Goal: Task Accomplishment & Management: Use online tool/utility

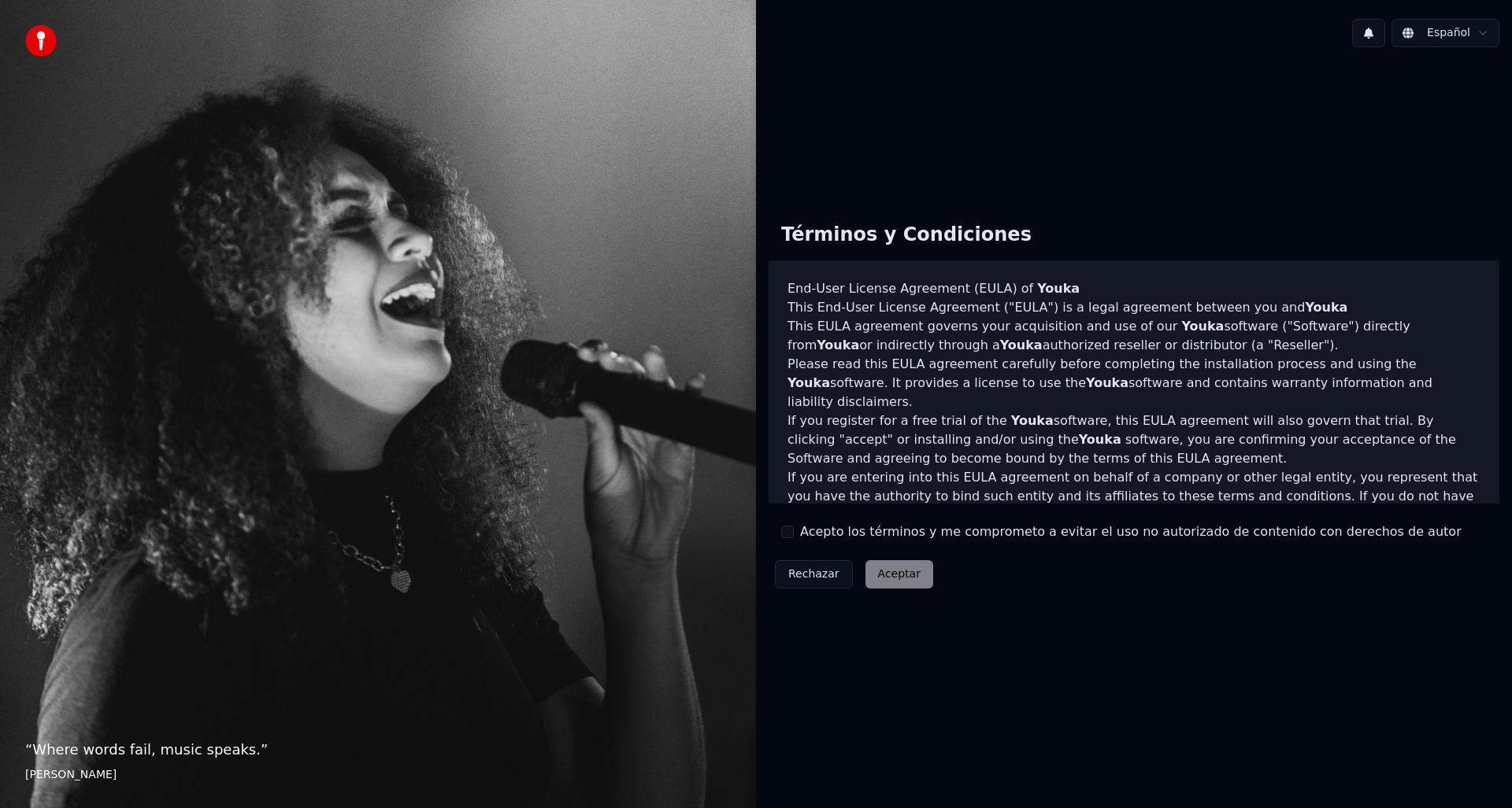
click at [805, 533] on label "Acepto los términos y me comprometo a evitar el uso no autorizado de contenido …" at bounding box center [1131, 532] width 661 height 19
click at [794, 533] on button "Acepto los términos y me comprometo a evitar el uso no autorizado de contenido …" at bounding box center [787, 532] width 13 height 13
click at [890, 569] on button "Aceptar" at bounding box center [899, 574] width 68 height 29
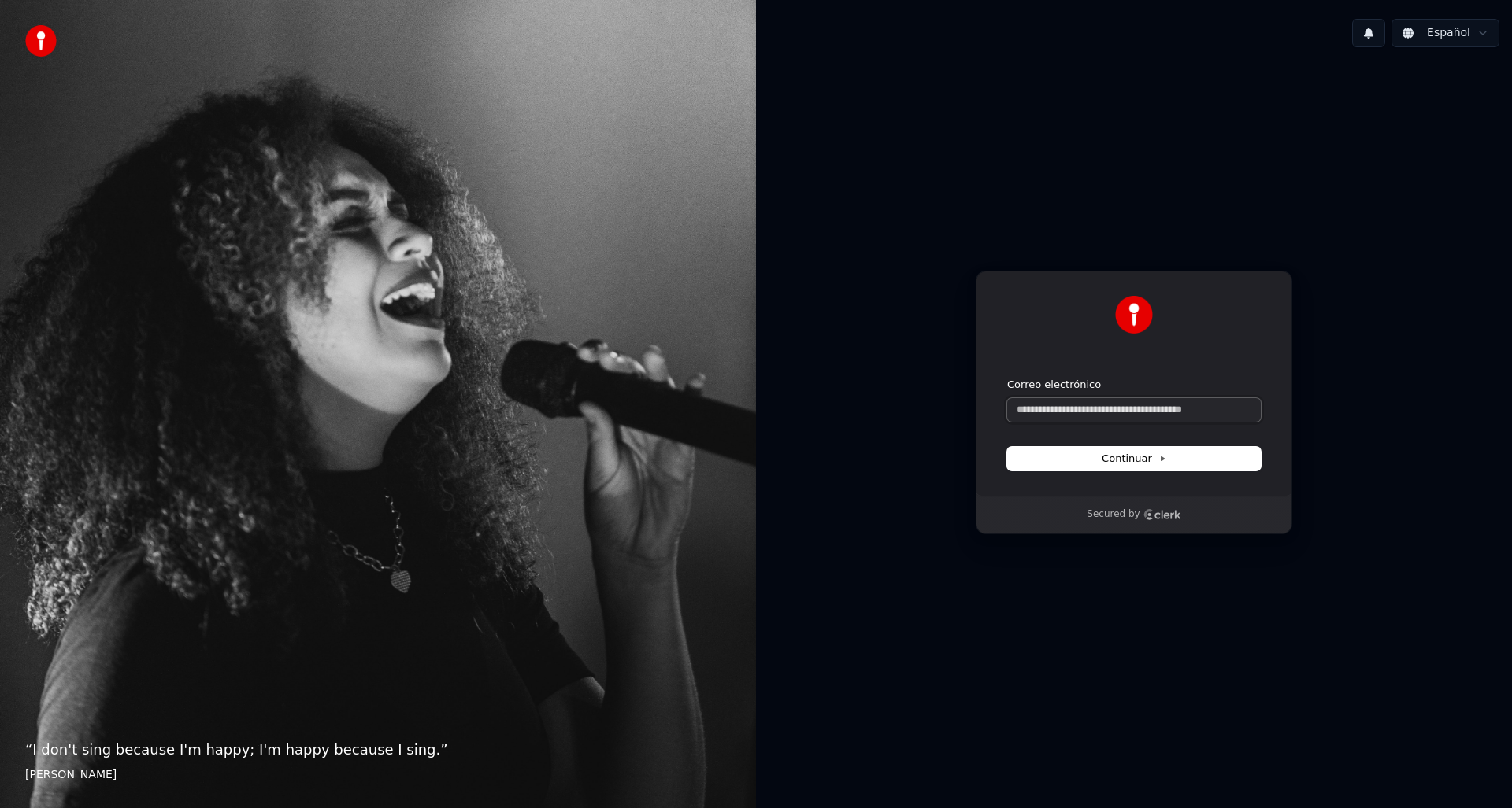
click at [1120, 404] on input "Correo electrónico" at bounding box center [1133, 410] width 254 height 24
click at [1007, 378] on button "submit" at bounding box center [1007, 378] width 0 height 0
type input "**********"
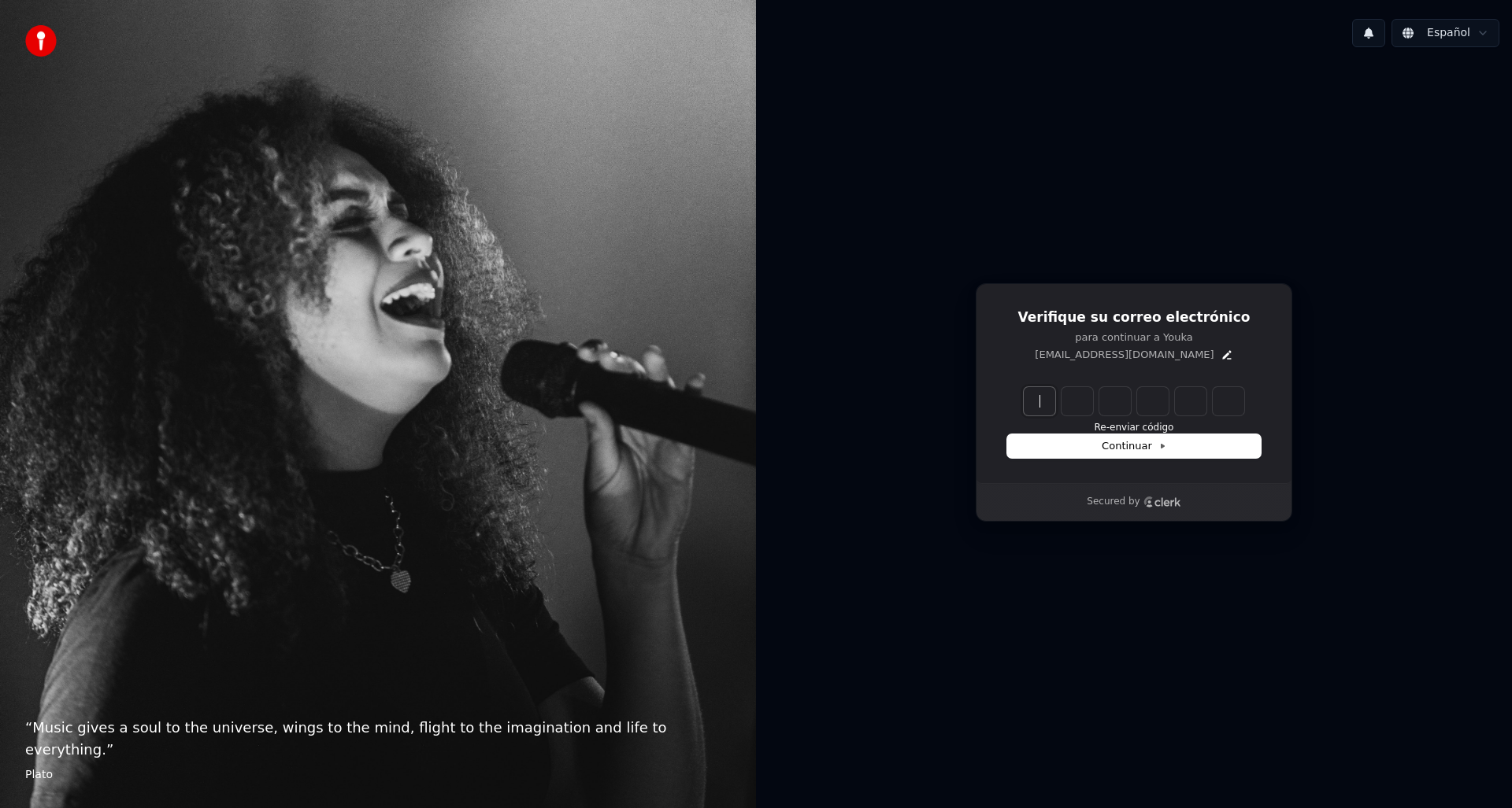
paste input "******"
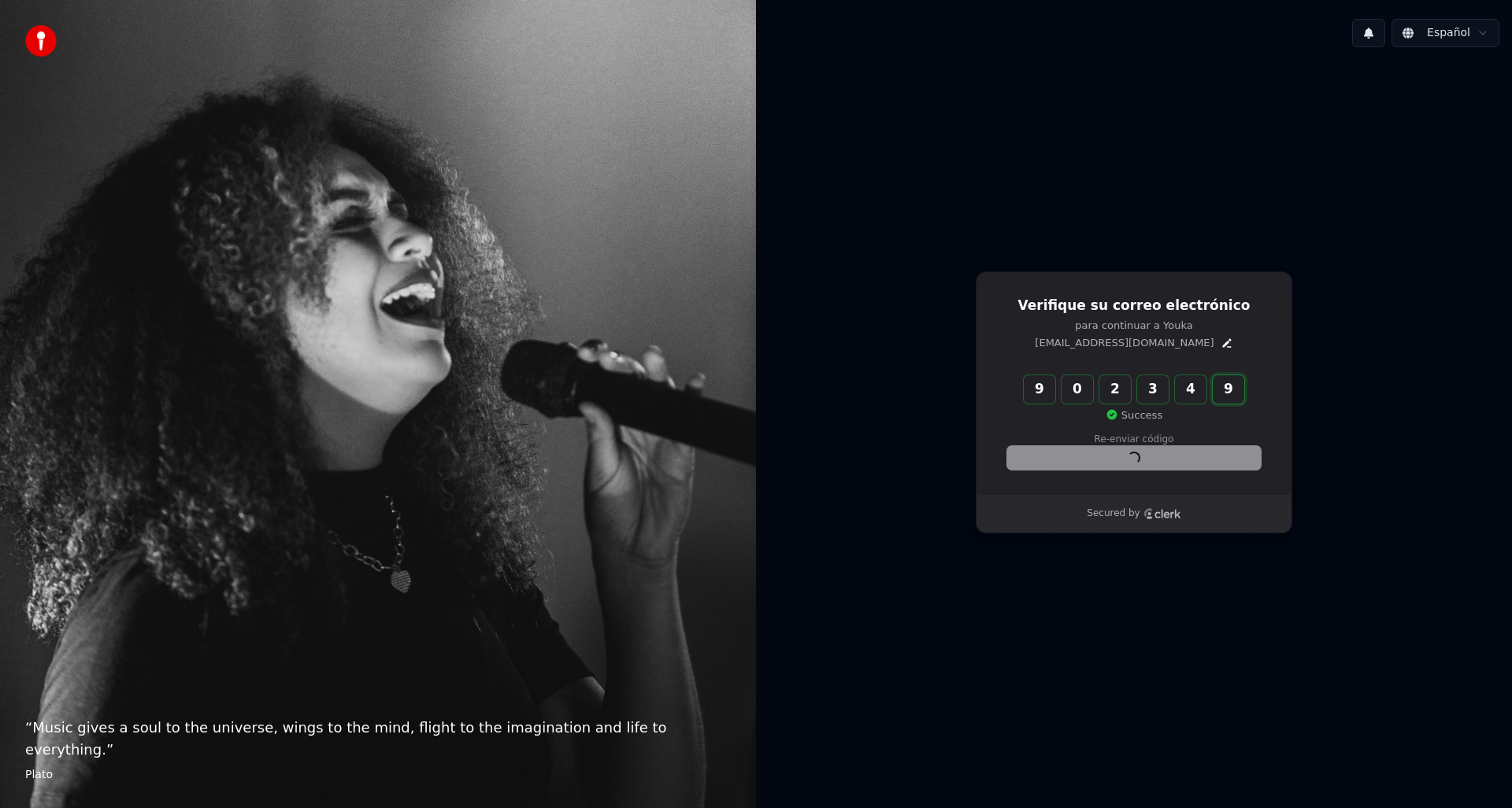
type input "******"
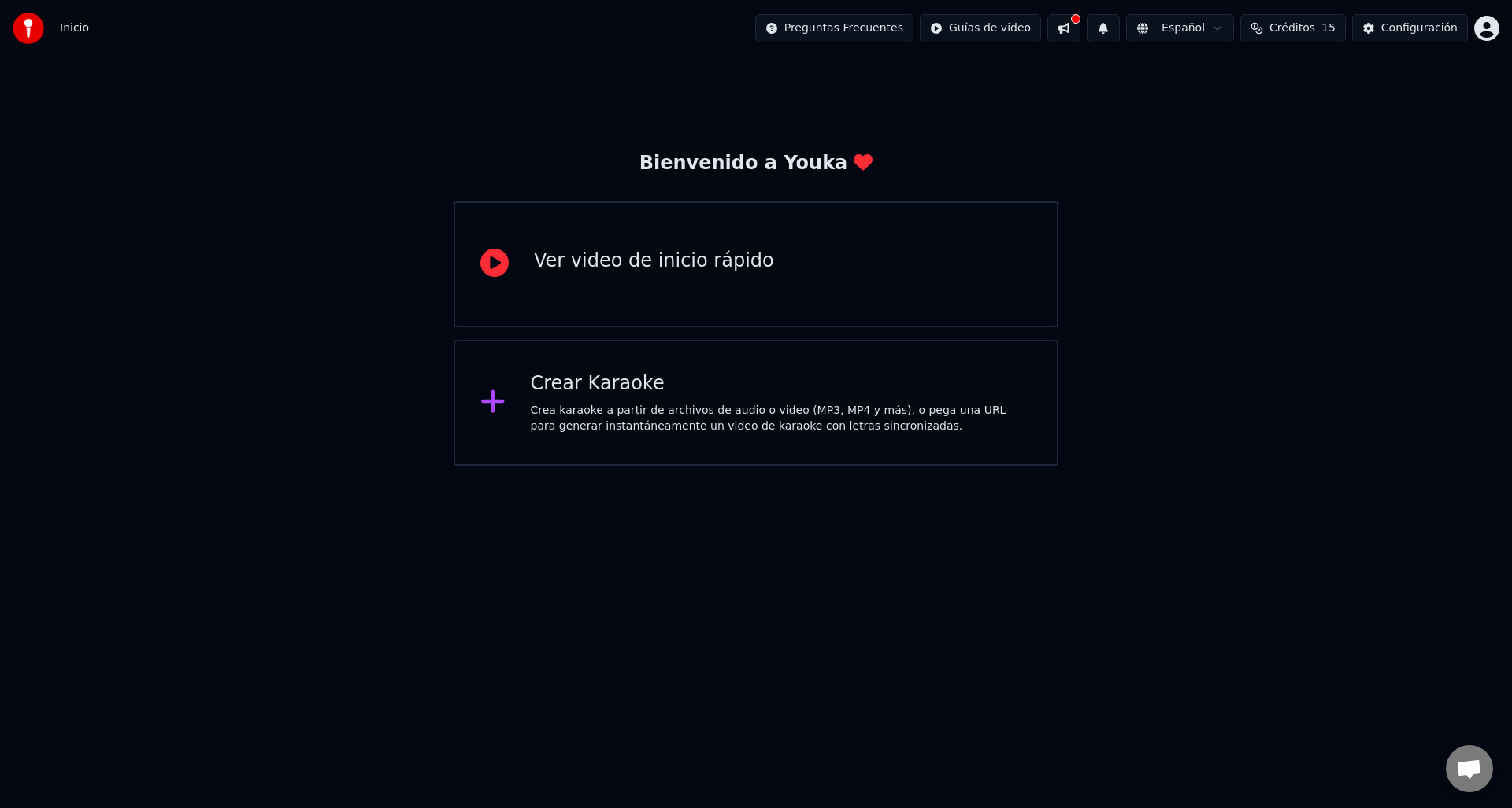
click at [796, 438] on div "Crear Karaoke Crea karaoke a partir de archivos de audio o video (MP3, MP4 y má…" at bounding box center [756, 404] width 605 height 126
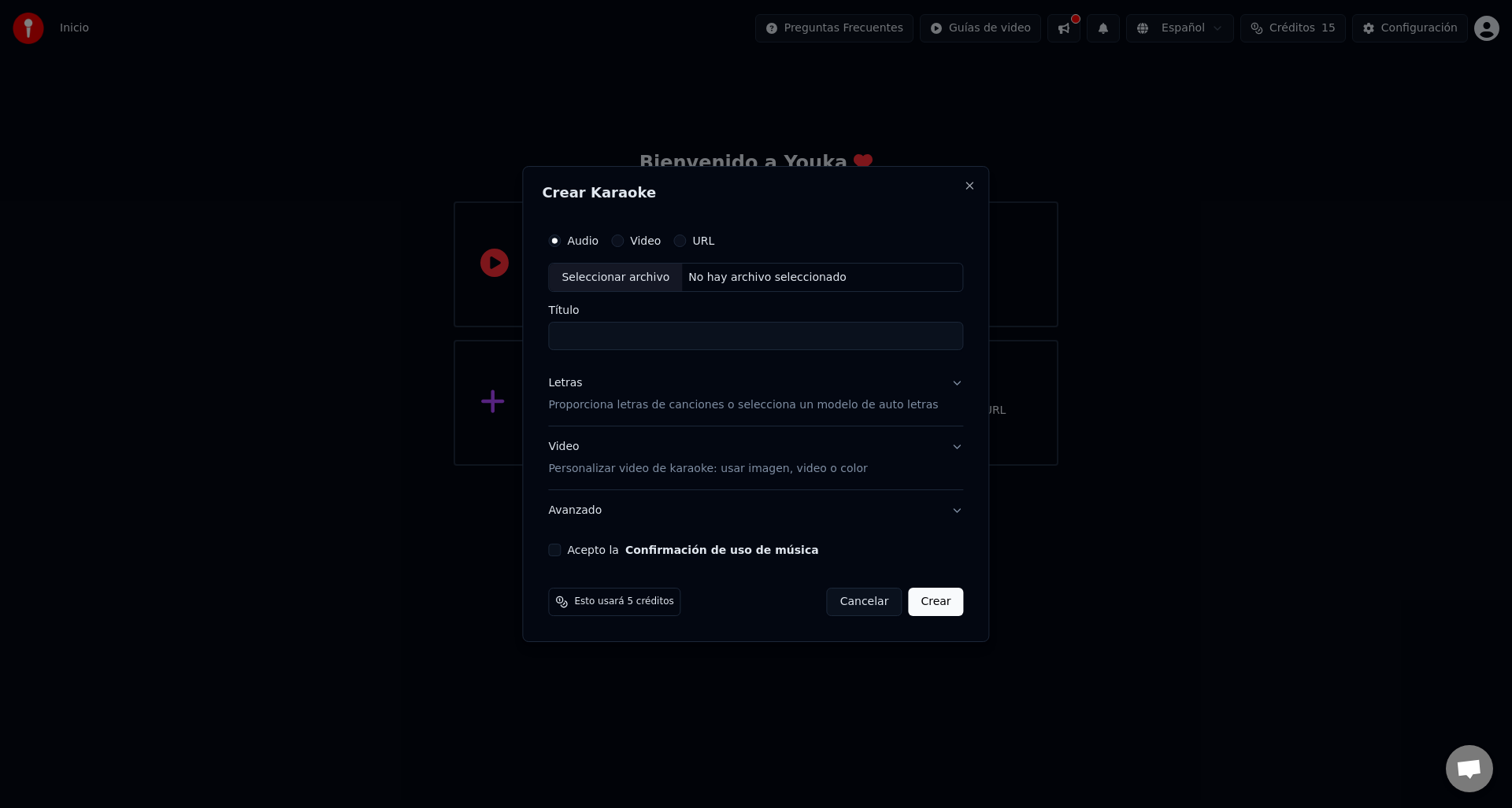
click at [644, 236] on div "Video" at bounding box center [636, 241] width 49 height 13
click at [643, 236] on div "Video" at bounding box center [636, 241] width 49 height 13
click at [624, 239] on button "Video" at bounding box center [617, 241] width 13 height 13
click at [621, 240] on circle "button" at bounding box center [618, 241] width 6 height 6
click at [578, 247] on div "Audio" at bounding box center [572, 241] width 50 height 13
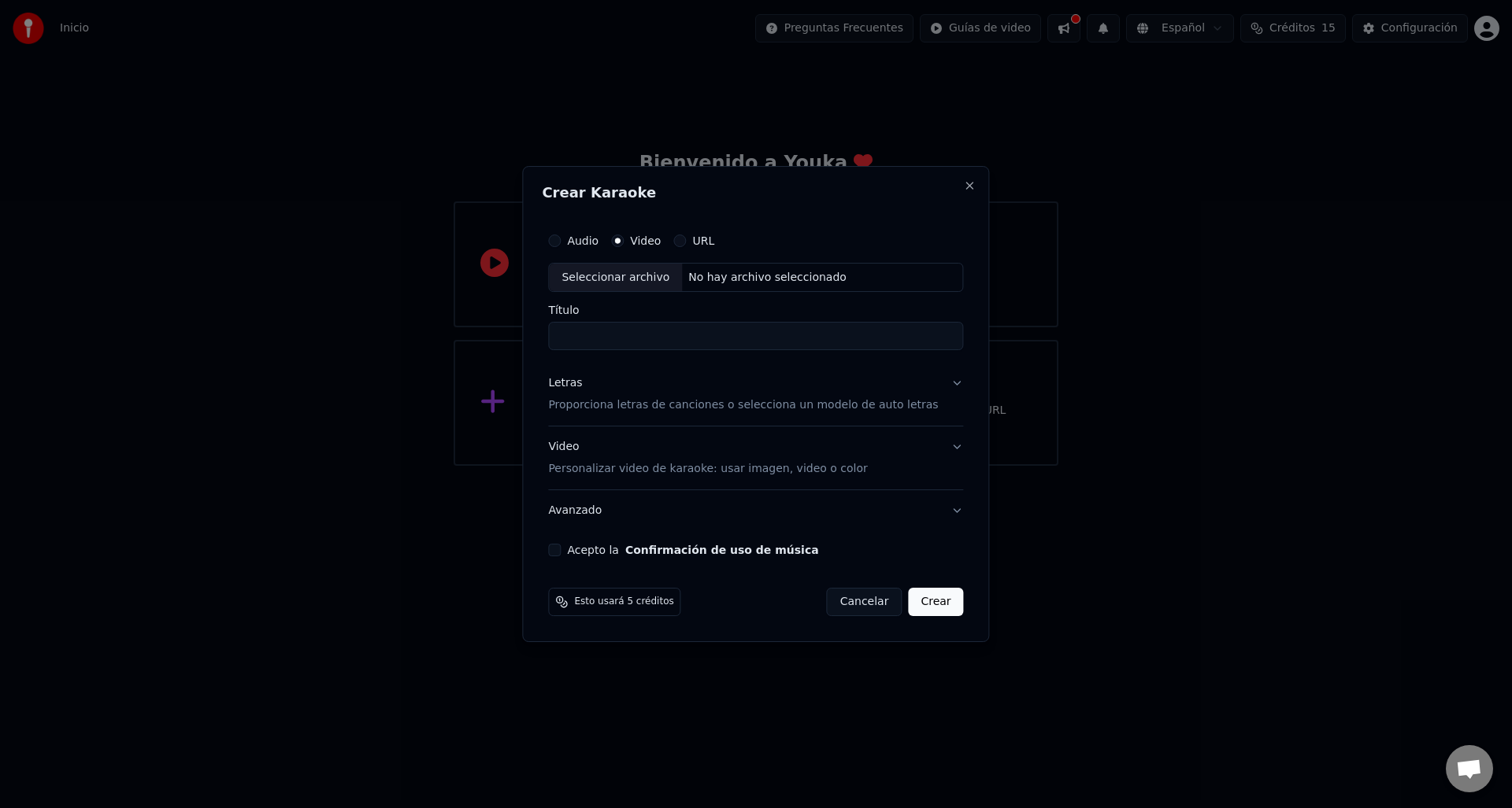
click at [561, 244] on button "Audio" at bounding box center [554, 241] width 13 height 13
click at [650, 240] on label "Video" at bounding box center [644, 241] width 31 height 11
click at [624, 240] on button "Video" at bounding box center [617, 241] width 13 height 13
click at [580, 551] on div "Acepto la Confirmación de uso de música" at bounding box center [755, 550] width 415 height 13
click at [561, 551] on button "Acepto la Confirmación de uso de música" at bounding box center [554, 550] width 13 height 13
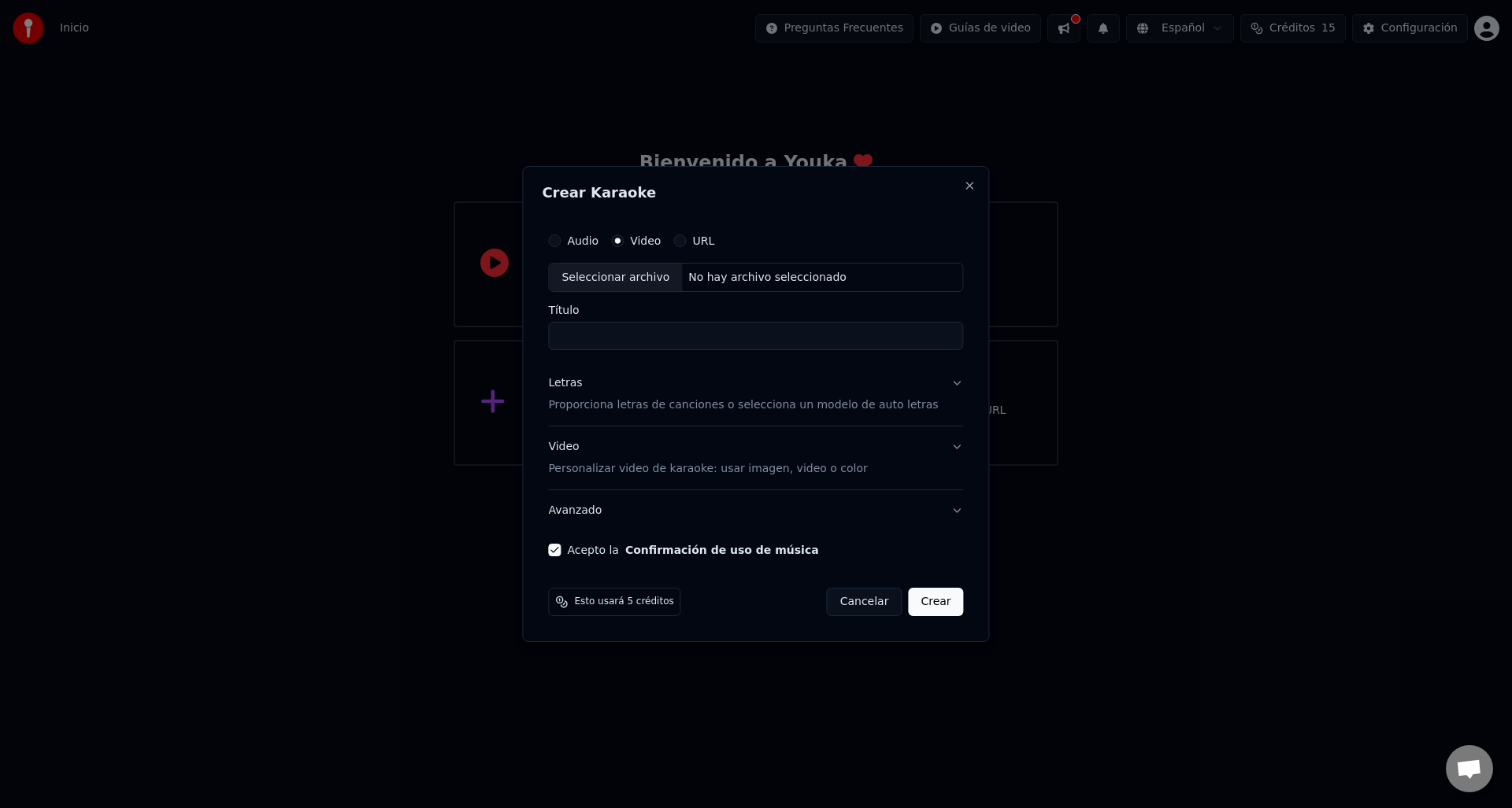
click at [580, 242] on div "Audio" at bounding box center [572, 241] width 50 height 13
click at [561, 241] on button "Audio" at bounding box center [554, 241] width 13 height 13
click at [561, 244] on button "Audio" at bounding box center [554, 241] width 13 height 13
click at [624, 243] on button "Video" at bounding box center [617, 241] width 13 height 13
click at [650, 348] on input "Título" at bounding box center [755, 336] width 415 height 29
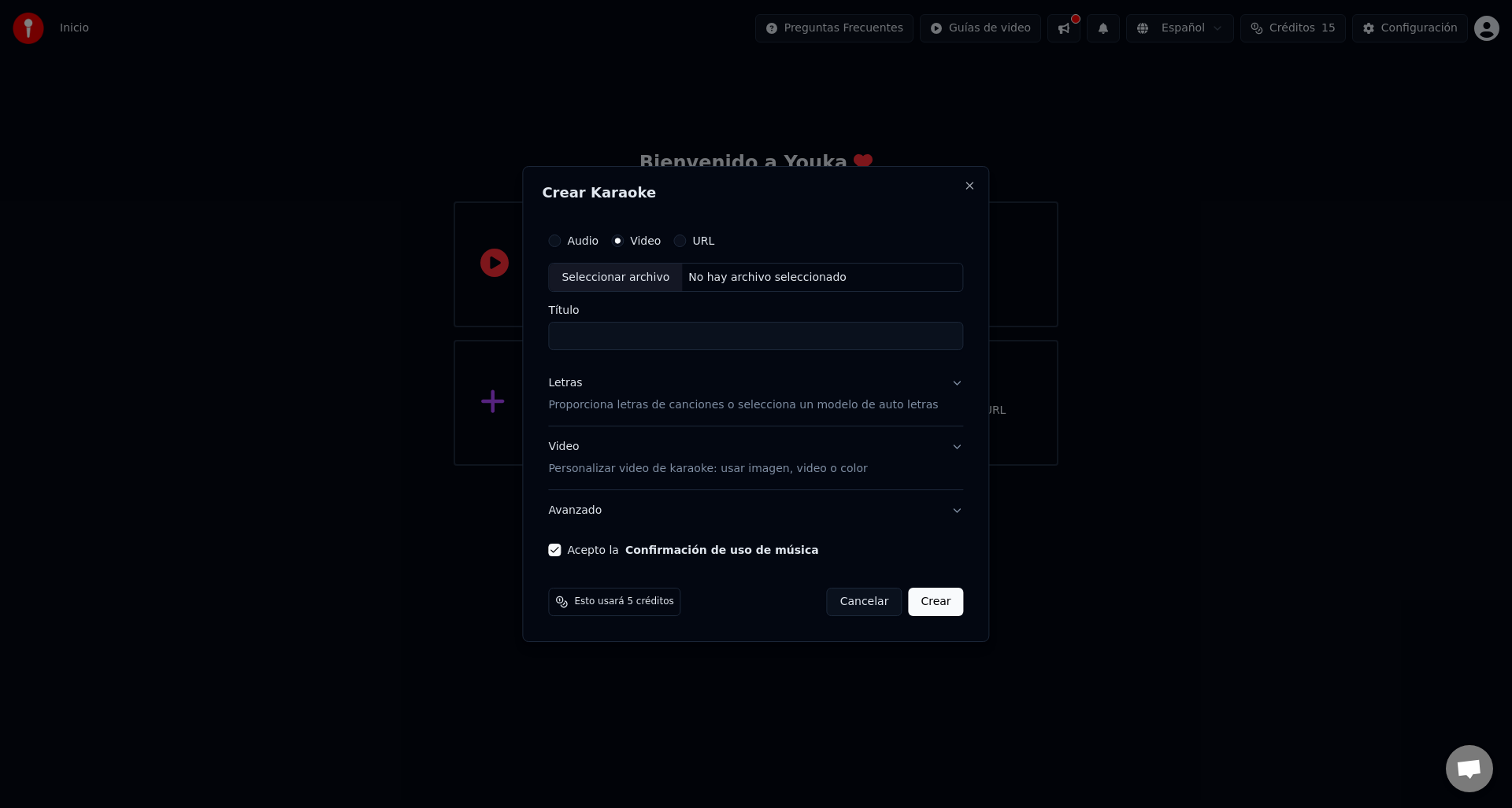
click at [701, 248] on div "Audio Video URL" at bounding box center [755, 241] width 415 height 32
click at [703, 246] on div "URL" at bounding box center [693, 241] width 40 height 13
click at [686, 244] on button "URL" at bounding box center [679, 241] width 13 height 13
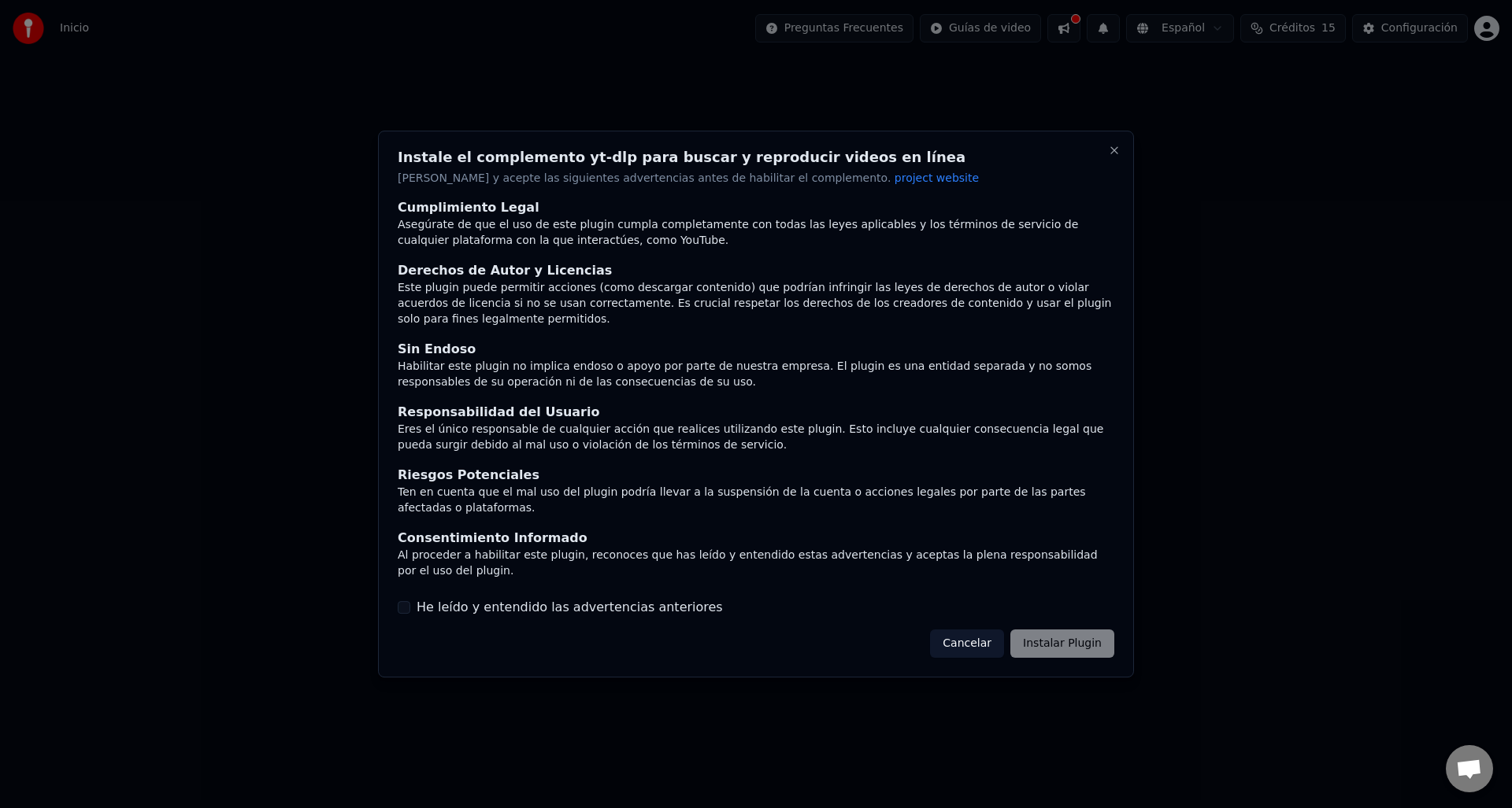
click at [695, 243] on div "Asegúrate de que el uso de este plugin cumpla completamente con todas las leyes…" at bounding box center [756, 234] width 717 height 32
click at [487, 598] on label "He leído y entendido las advertencias anteriores" at bounding box center [569, 607] width 306 height 19
click at [411, 602] on button "He leído y entendido las advertencias anteriores" at bounding box center [404, 608] width 13 height 13
click at [1109, 629] on button "Instalar Plugin" at bounding box center [1062, 643] width 104 height 29
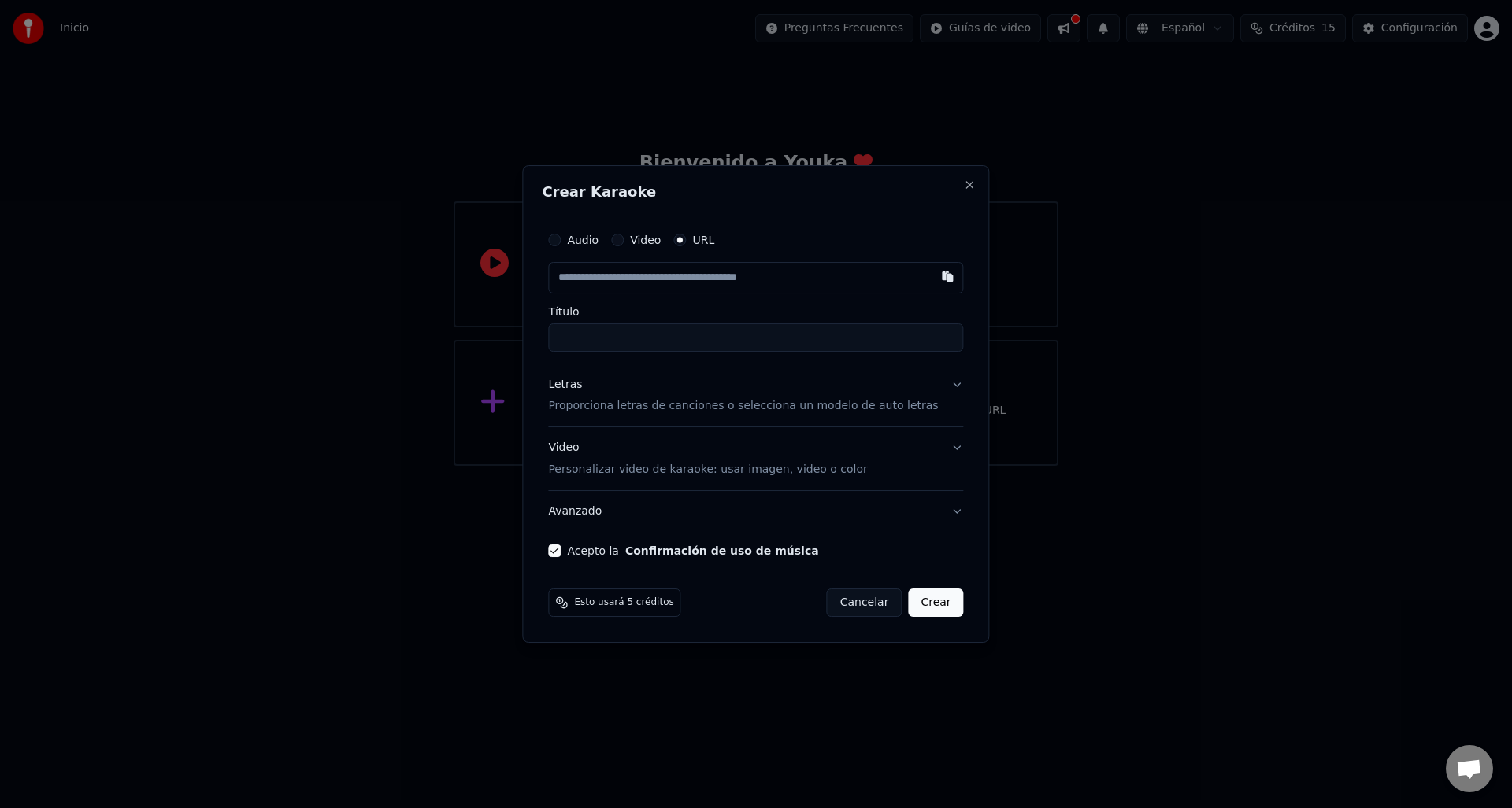
click at [640, 237] on div "Video" at bounding box center [636, 240] width 49 height 13
click at [624, 244] on button "Video" at bounding box center [617, 240] width 13 height 13
drag, startPoint x: 588, startPoint y: 244, endPoint x: 579, endPoint y: 243, distance: 9.1
click at [587, 244] on label "Audio" at bounding box center [582, 241] width 32 height 11
click at [561, 244] on button "Audio" at bounding box center [554, 241] width 13 height 13
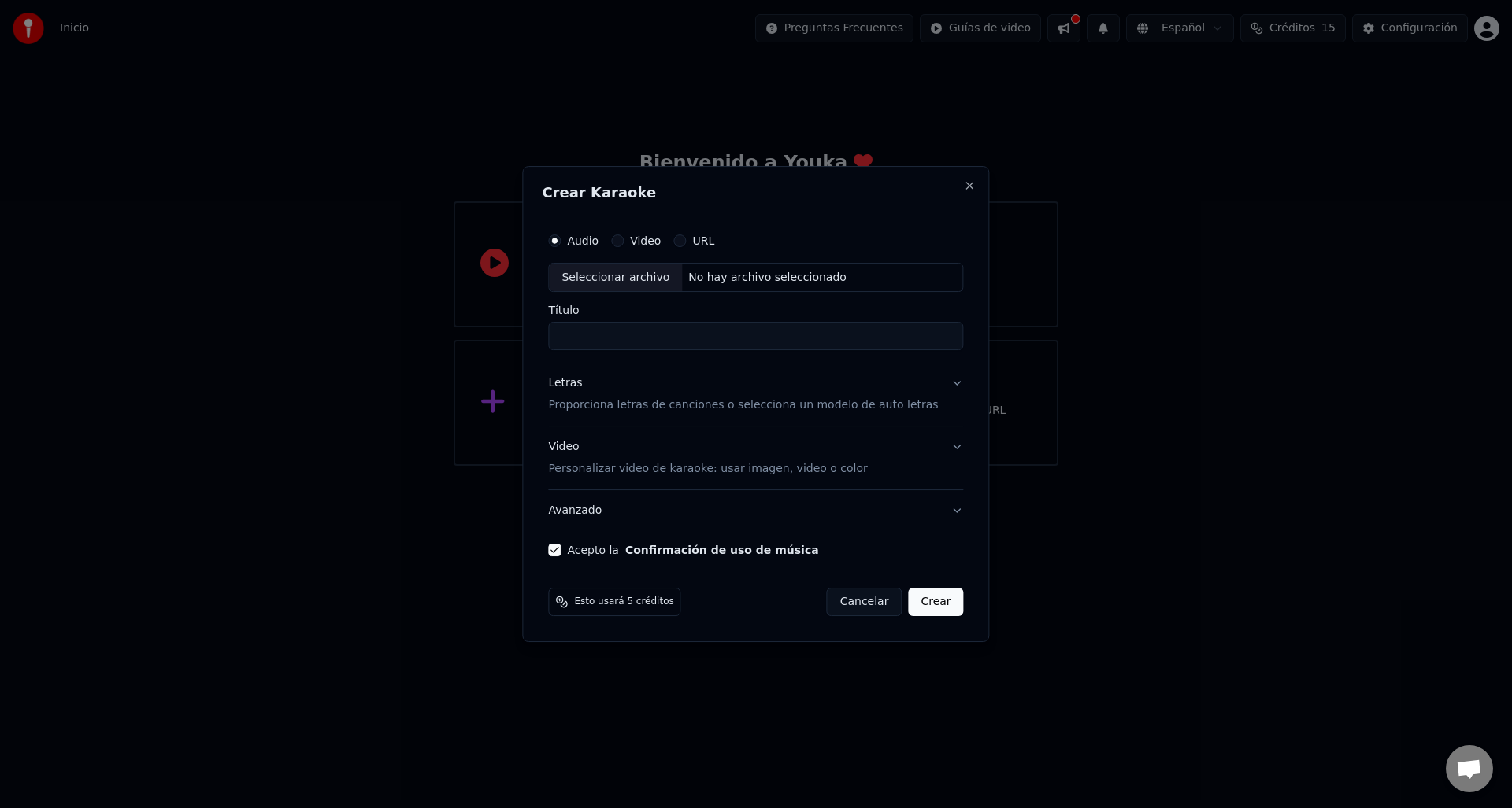
click at [561, 243] on button "Audio" at bounding box center [554, 241] width 13 height 13
click at [639, 248] on div "Audio Video URL" at bounding box center [755, 241] width 415 height 32
click at [624, 245] on button "Video" at bounding box center [617, 241] width 13 height 13
click at [644, 268] on div "Seleccionar archivo" at bounding box center [615, 277] width 133 height 29
click at [577, 246] on div "Audio" at bounding box center [572, 241] width 50 height 13
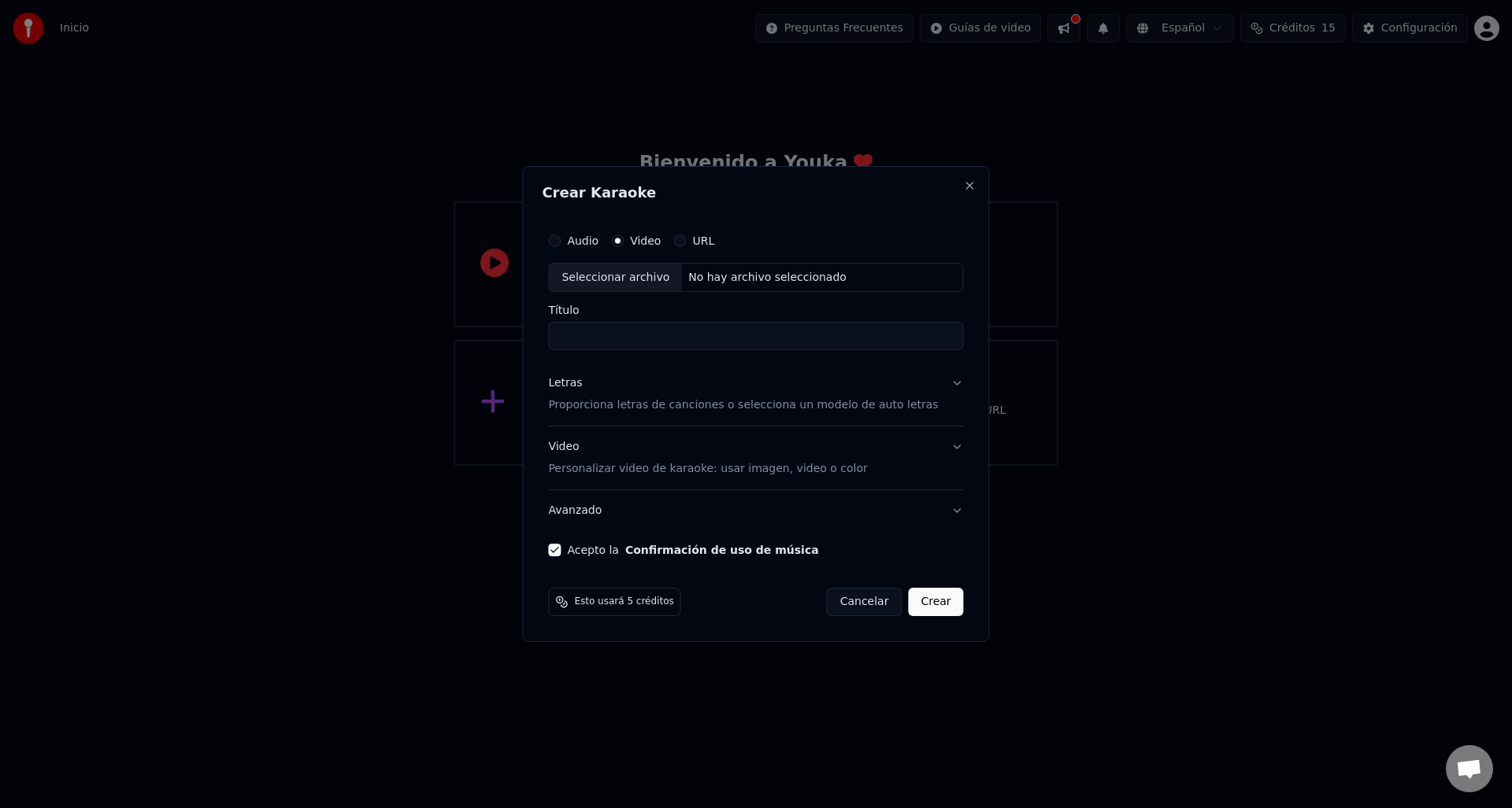
click at [561, 246] on button "Audio" at bounding box center [554, 241] width 13 height 13
click at [606, 278] on div "Seleccionar archivo" at bounding box center [615, 277] width 133 height 29
type input "*********"
click at [661, 336] on input "*********" at bounding box center [755, 336] width 415 height 29
click at [777, 407] on p "Proporciona letras de canciones o selecciona un modelo de auto letras" at bounding box center [742, 406] width 390 height 16
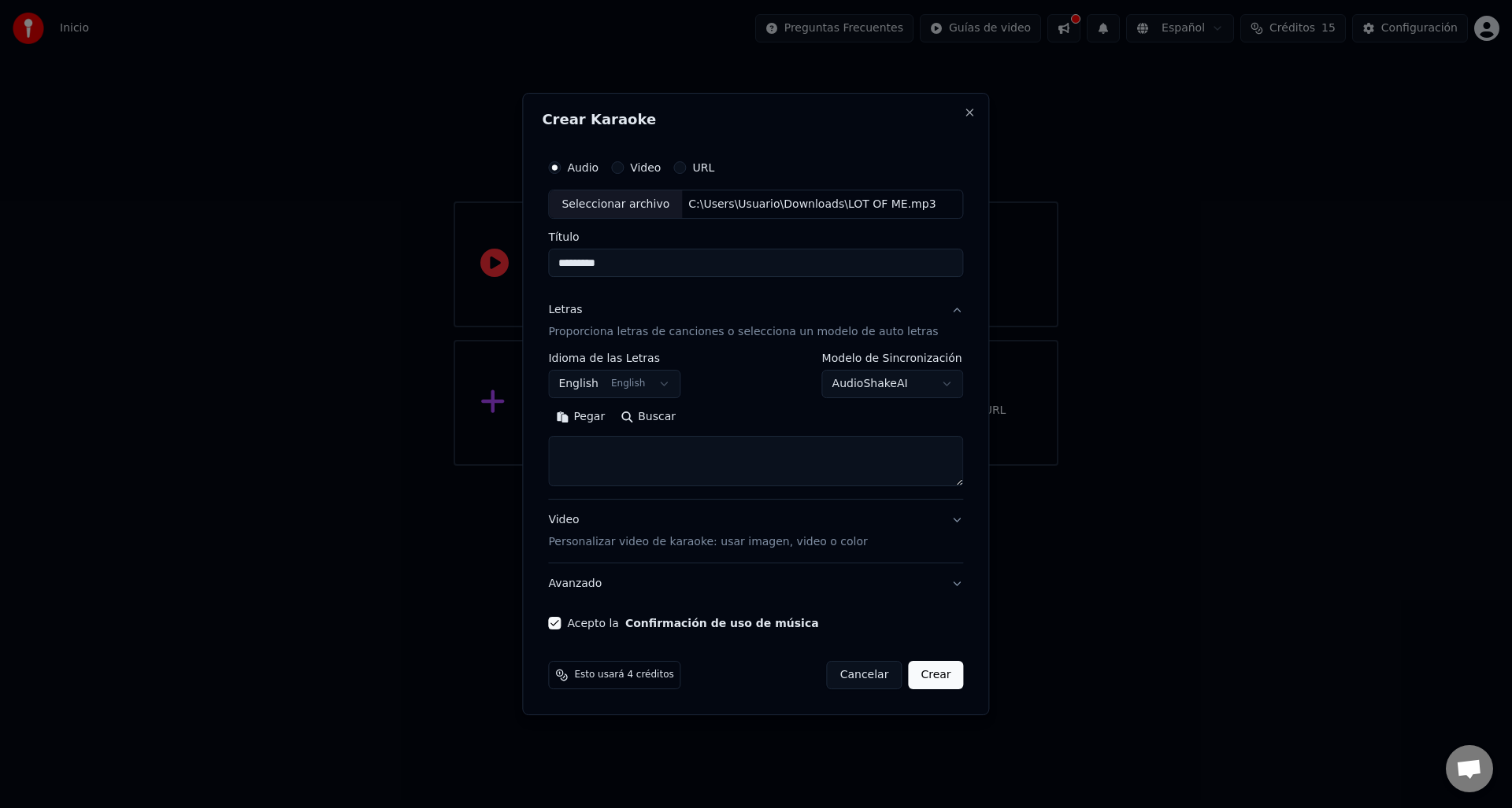
click at [909, 389] on body "**********" at bounding box center [756, 233] width 1512 height 466
click at [912, 383] on body "**********" at bounding box center [756, 233] width 1512 height 466
click at [730, 471] on textarea at bounding box center [755, 462] width 415 height 50
click at [887, 391] on body "**********" at bounding box center [756, 233] width 1512 height 466
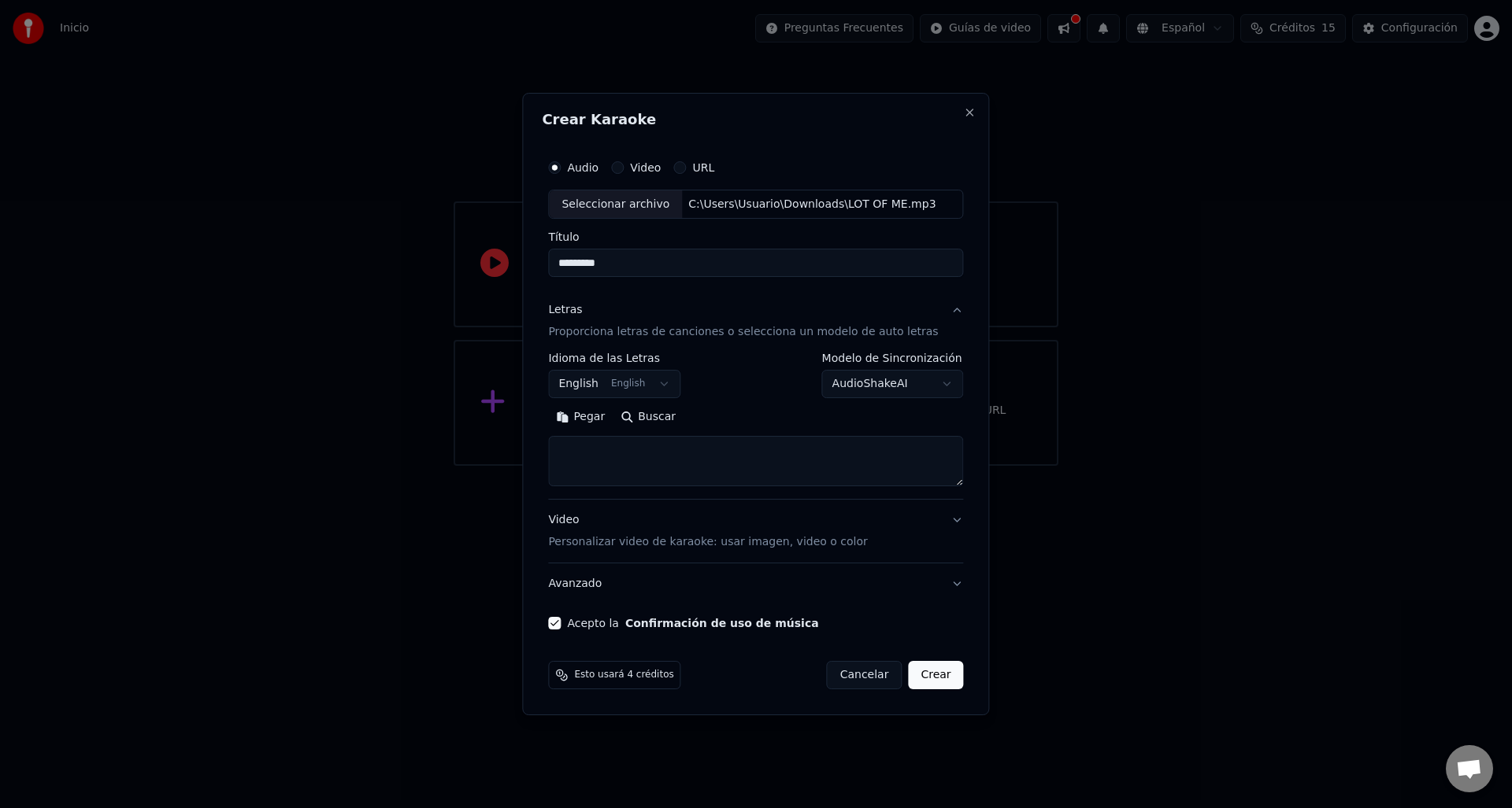
click at [610, 459] on textarea at bounding box center [755, 462] width 415 height 50
drag, startPoint x: 964, startPoint y: 388, endPoint x: 922, endPoint y: 390, distance: 42.0
click at [956, 389] on div "**********" at bounding box center [755, 404] width 467 height 624
click at [922, 390] on body "**********" at bounding box center [756, 233] width 1512 height 466
click at [878, 386] on body "**********" at bounding box center [756, 233] width 1512 height 466
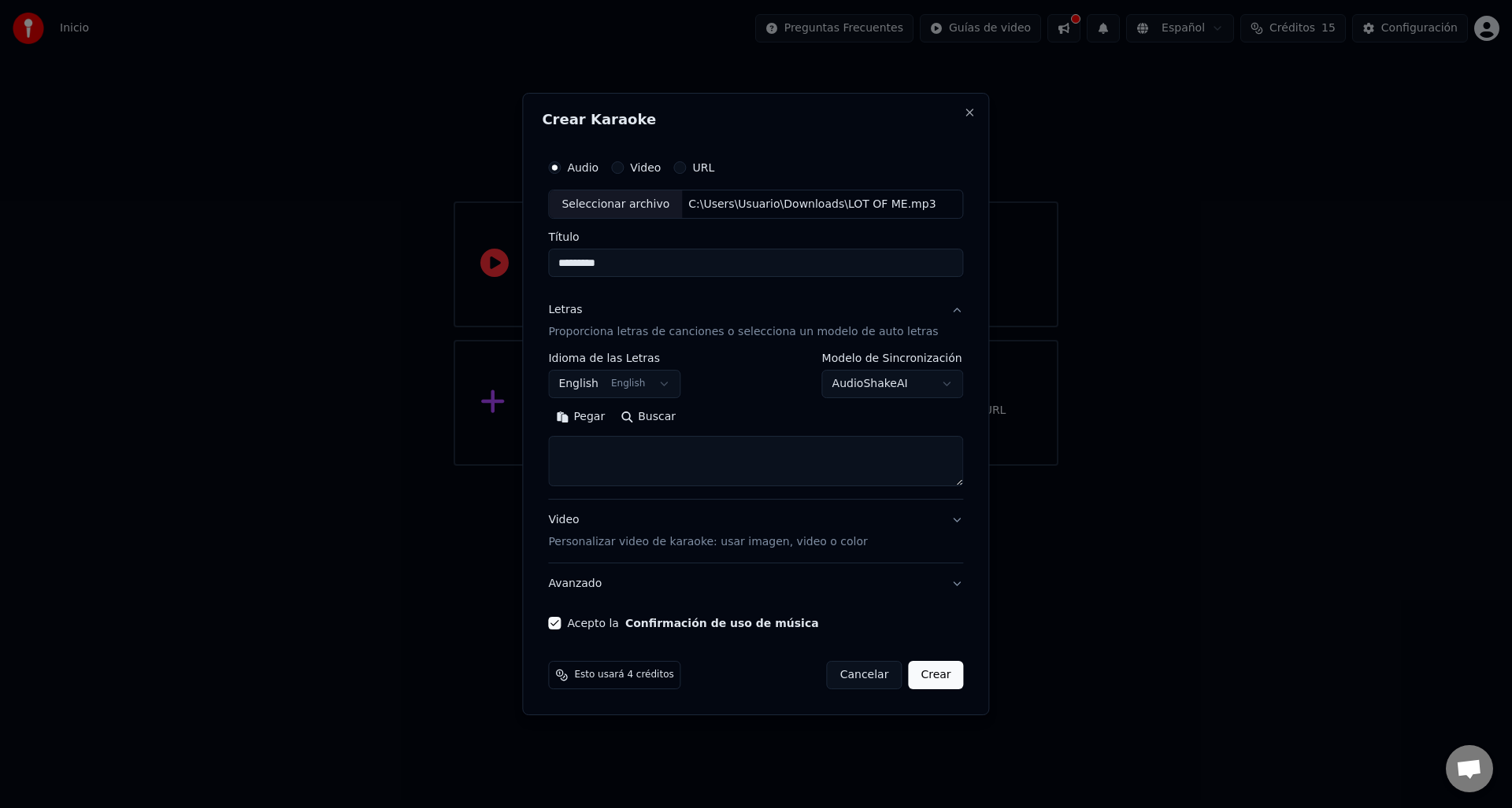
click at [870, 364] on label "Modelo de Sincronización" at bounding box center [893, 358] width 142 height 11
click at [869, 380] on body "**********" at bounding box center [756, 233] width 1512 height 466
select select "**********"
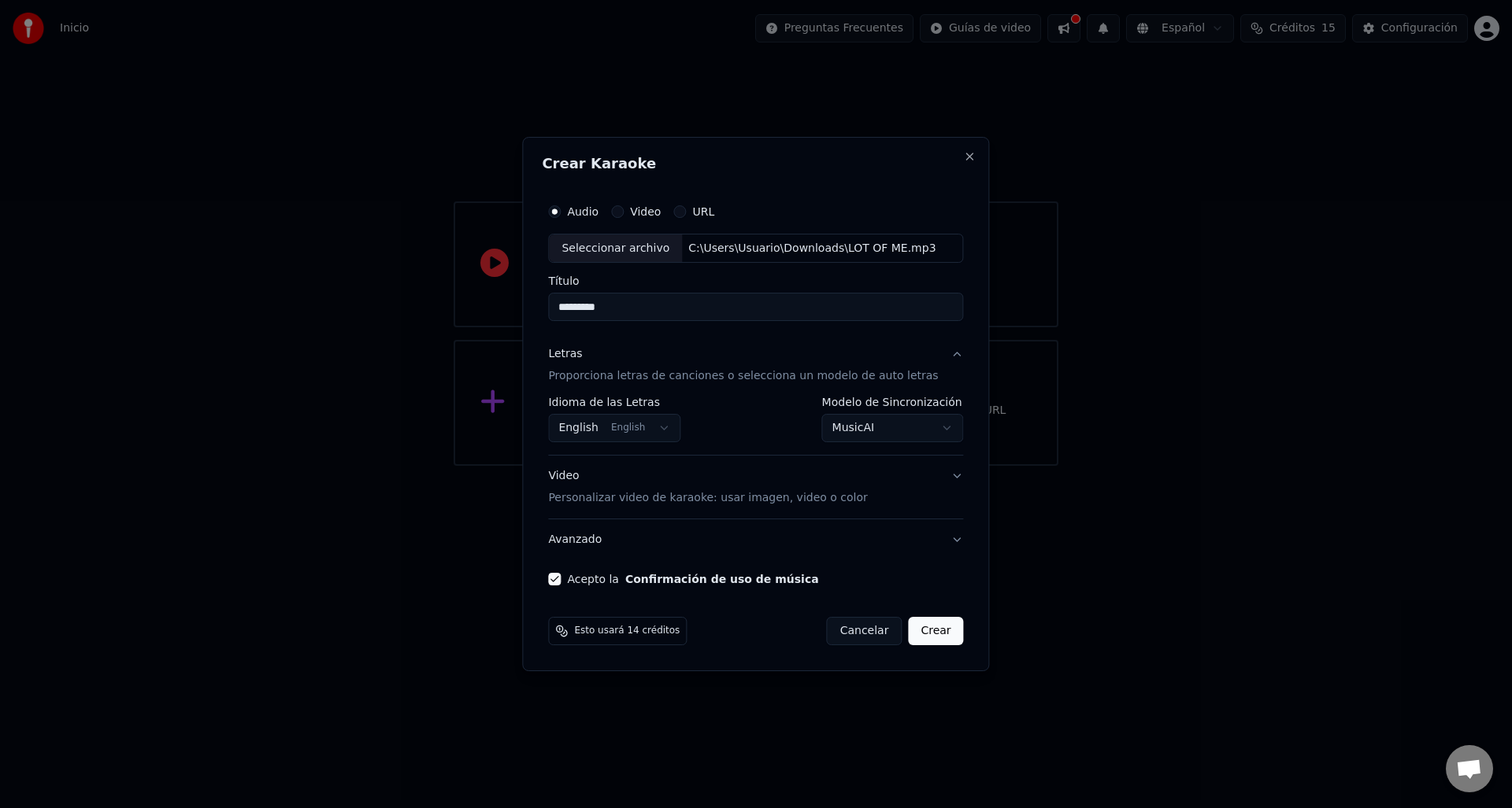
click at [906, 500] on button "Video Personalizar video de karaoke: usar imagen, video o color" at bounding box center [755, 488] width 415 height 63
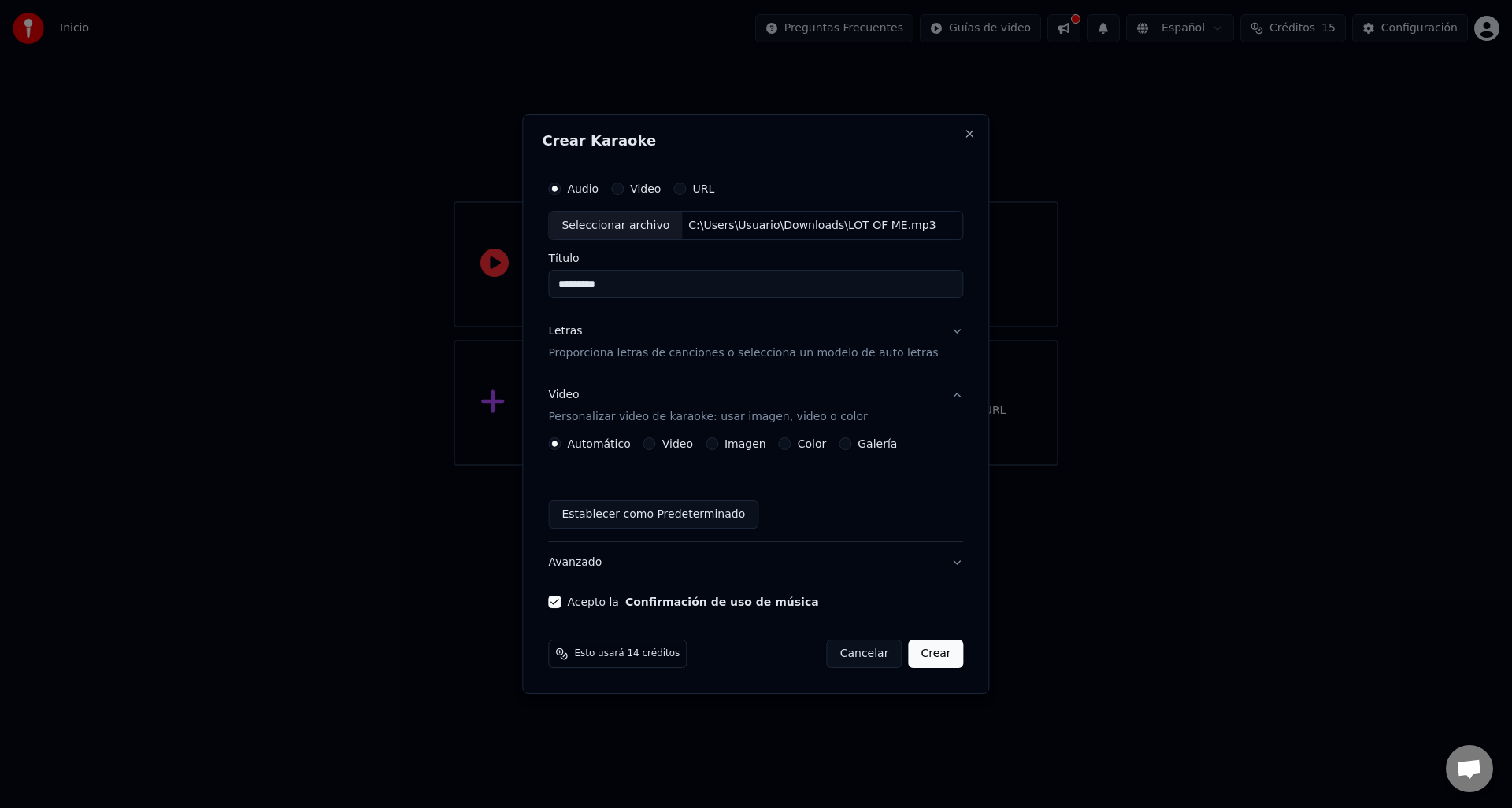
click at [919, 661] on button "Crear" at bounding box center [936, 654] width 55 height 29
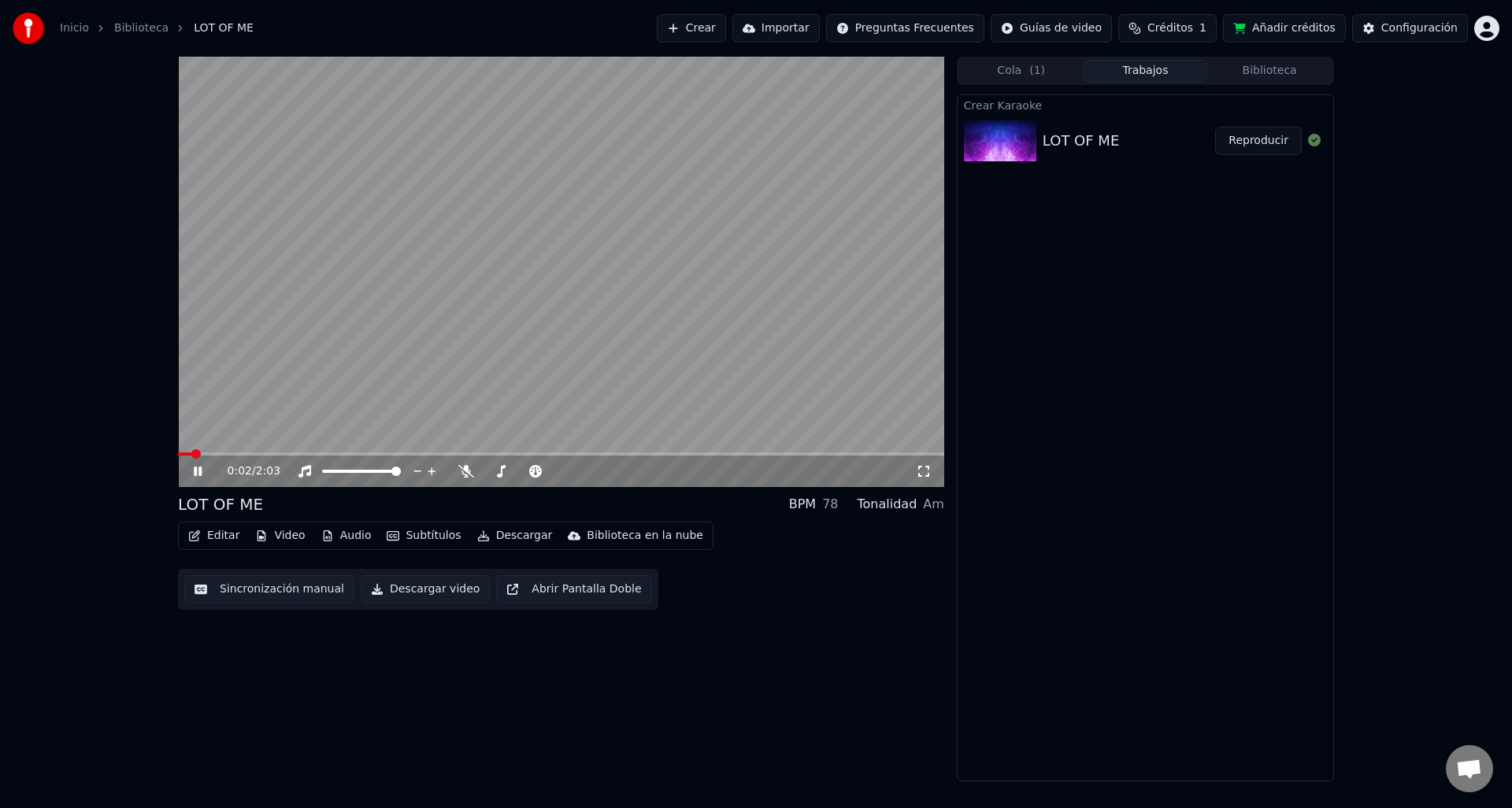
click at [258, 454] on span at bounding box center [561, 454] width 766 height 3
click at [205, 470] on icon at bounding box center [208, 472] width 37 height 13
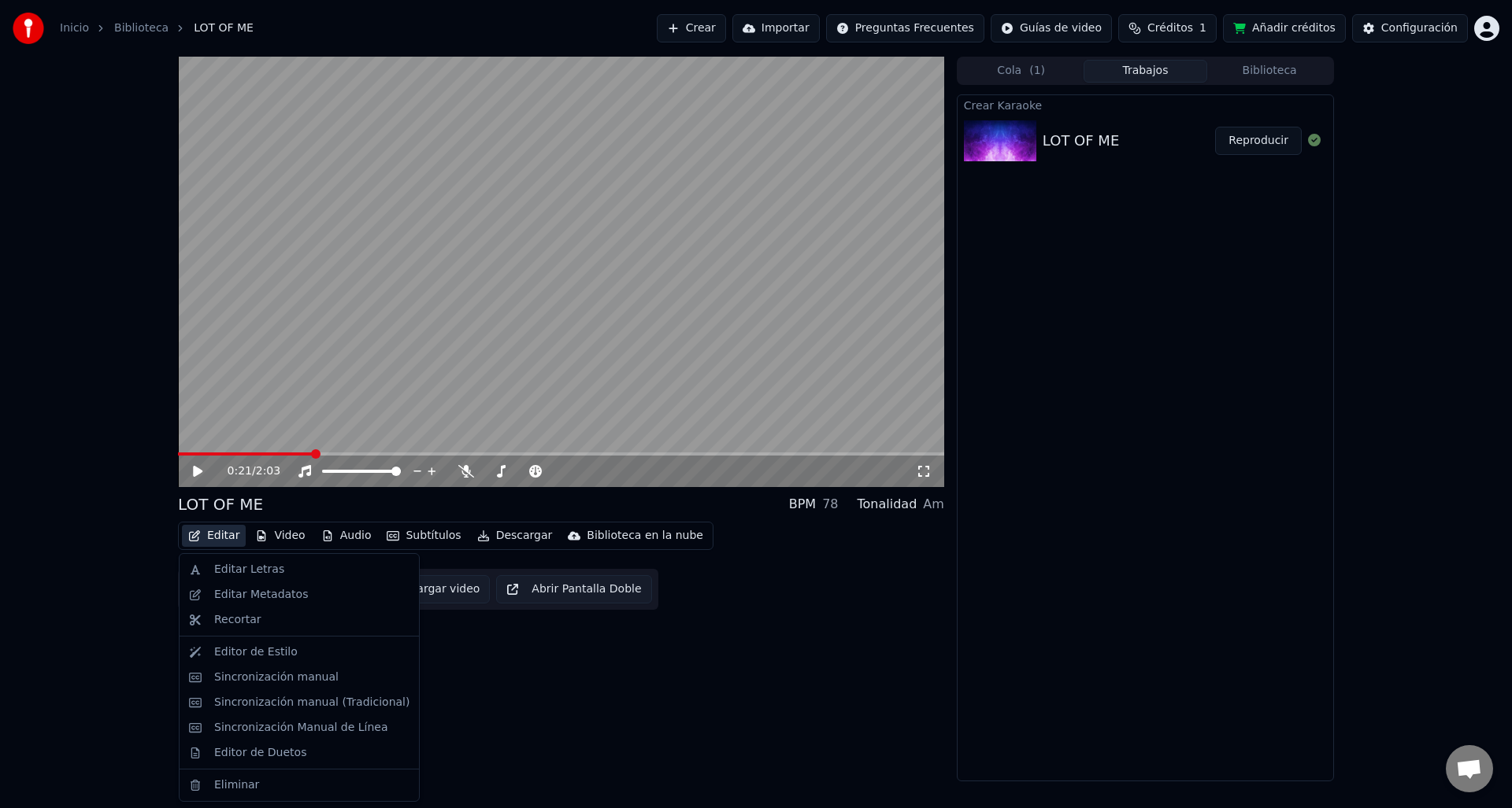
click at [212, 539] on button "Editar" at bounding box center [213, 536] width 64 height 22
click at [230, 568] on div "Editar Letras" at bounding box center [249, 570] width 70 height 16
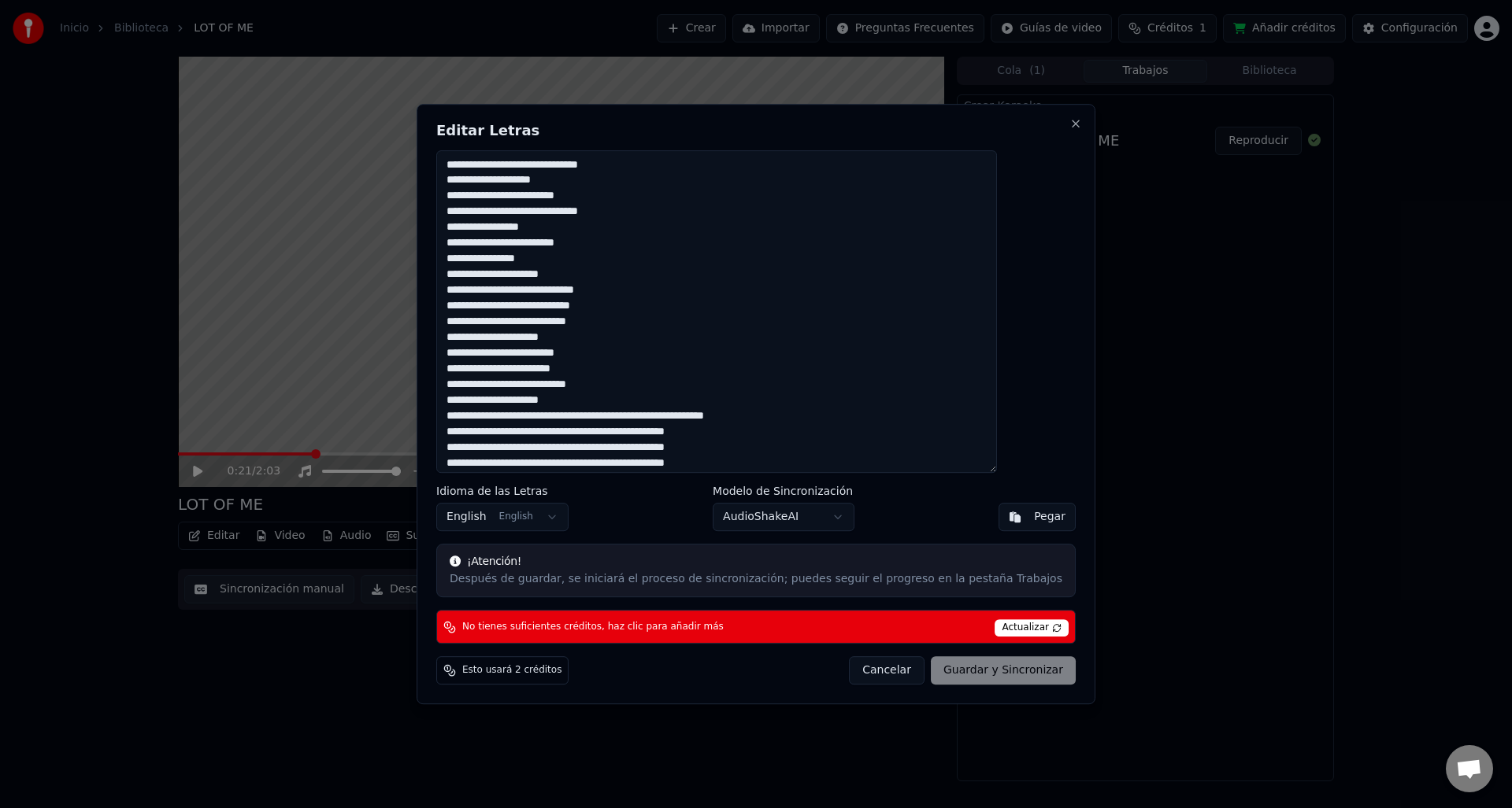
click at [644, 438] on textarea at bounding box center [717, 312] width 561 height 324
paste textarea "**********"
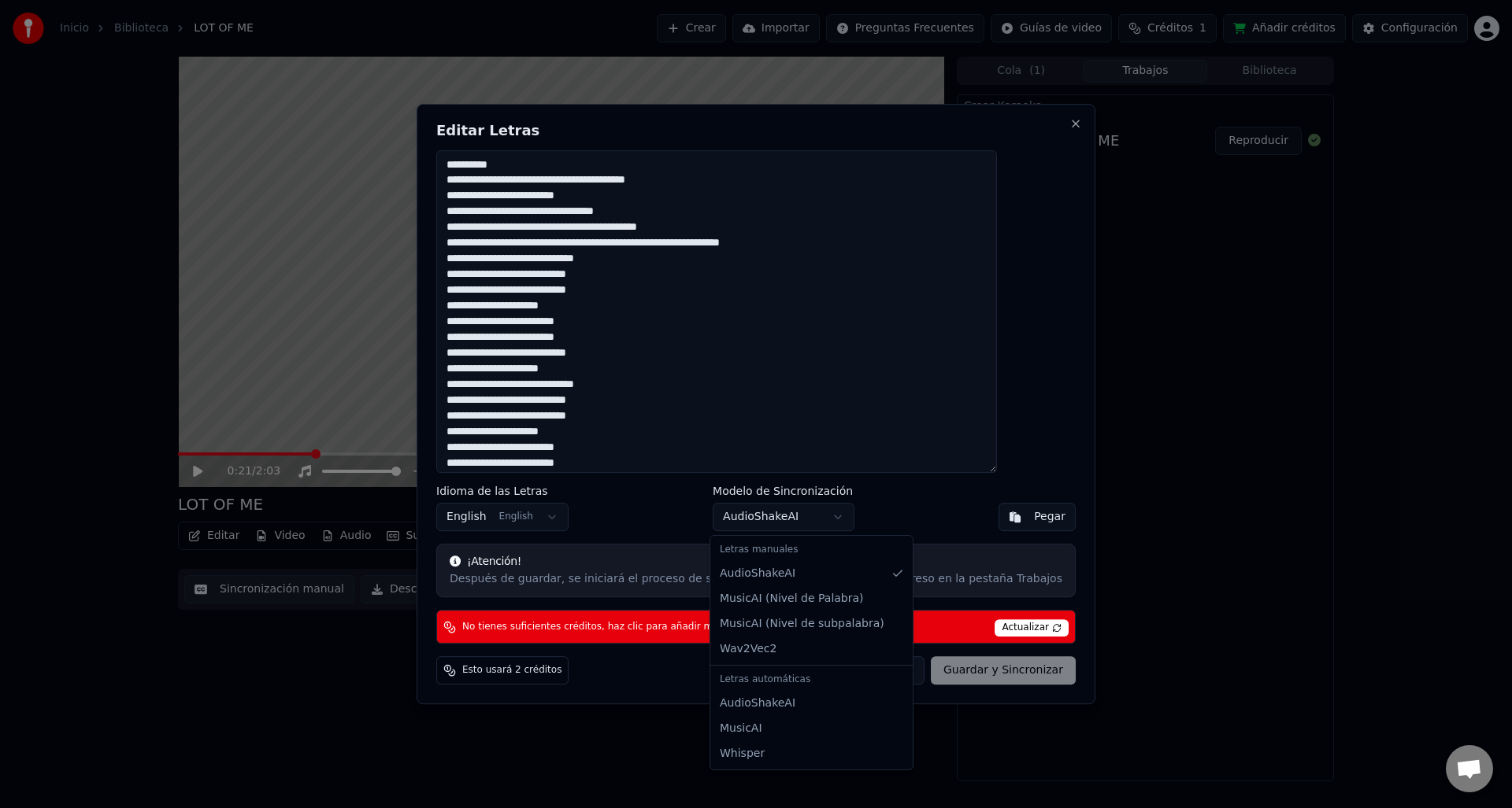
click at [801, 528] on body "Inicio Biblioteca LOT OF ME Crear Importar Preguntas Frecuentes Guías de video …" at bounding box center [756, 404] width 1512 height 808
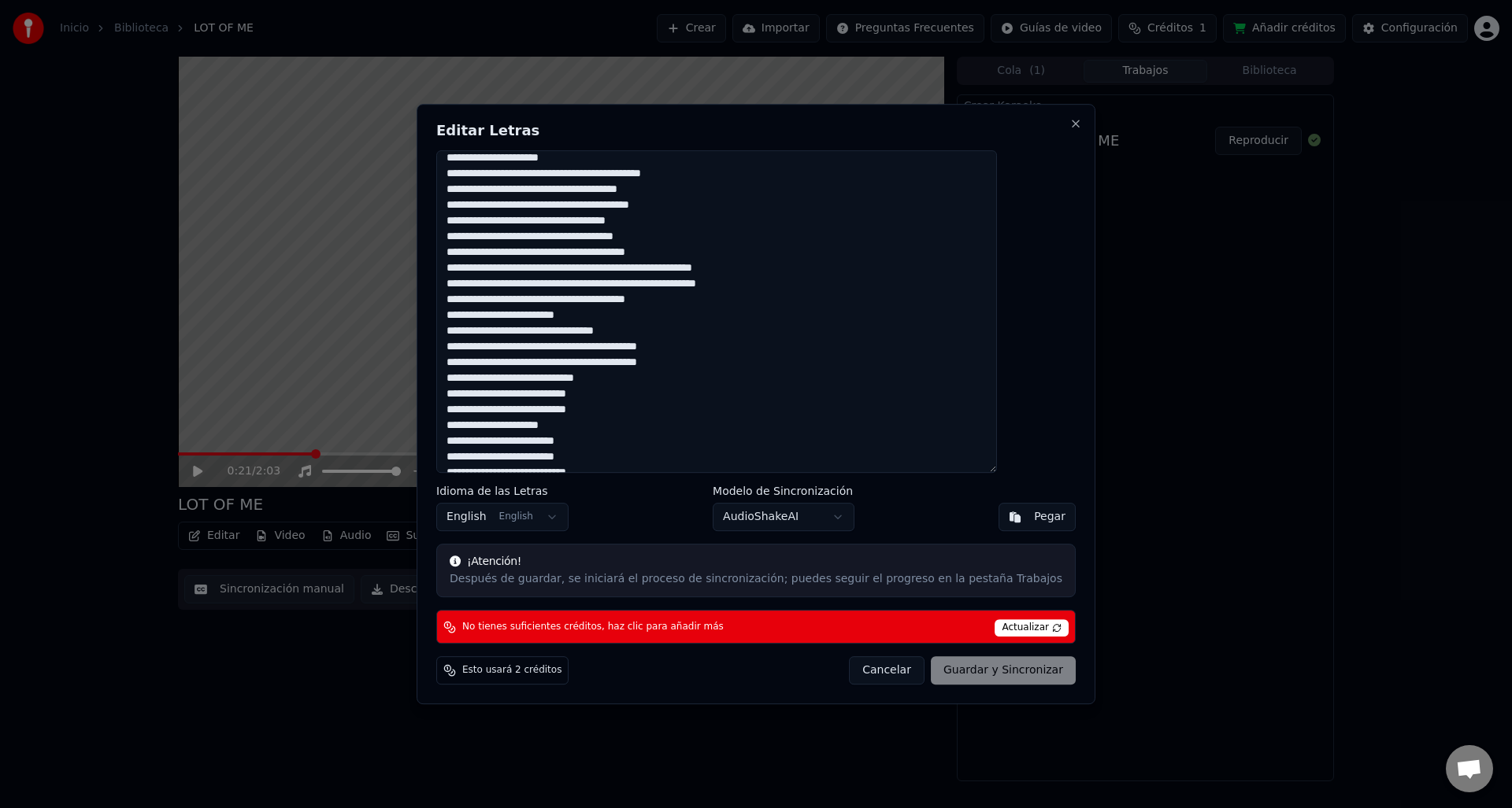
scroll to position [394, 0]
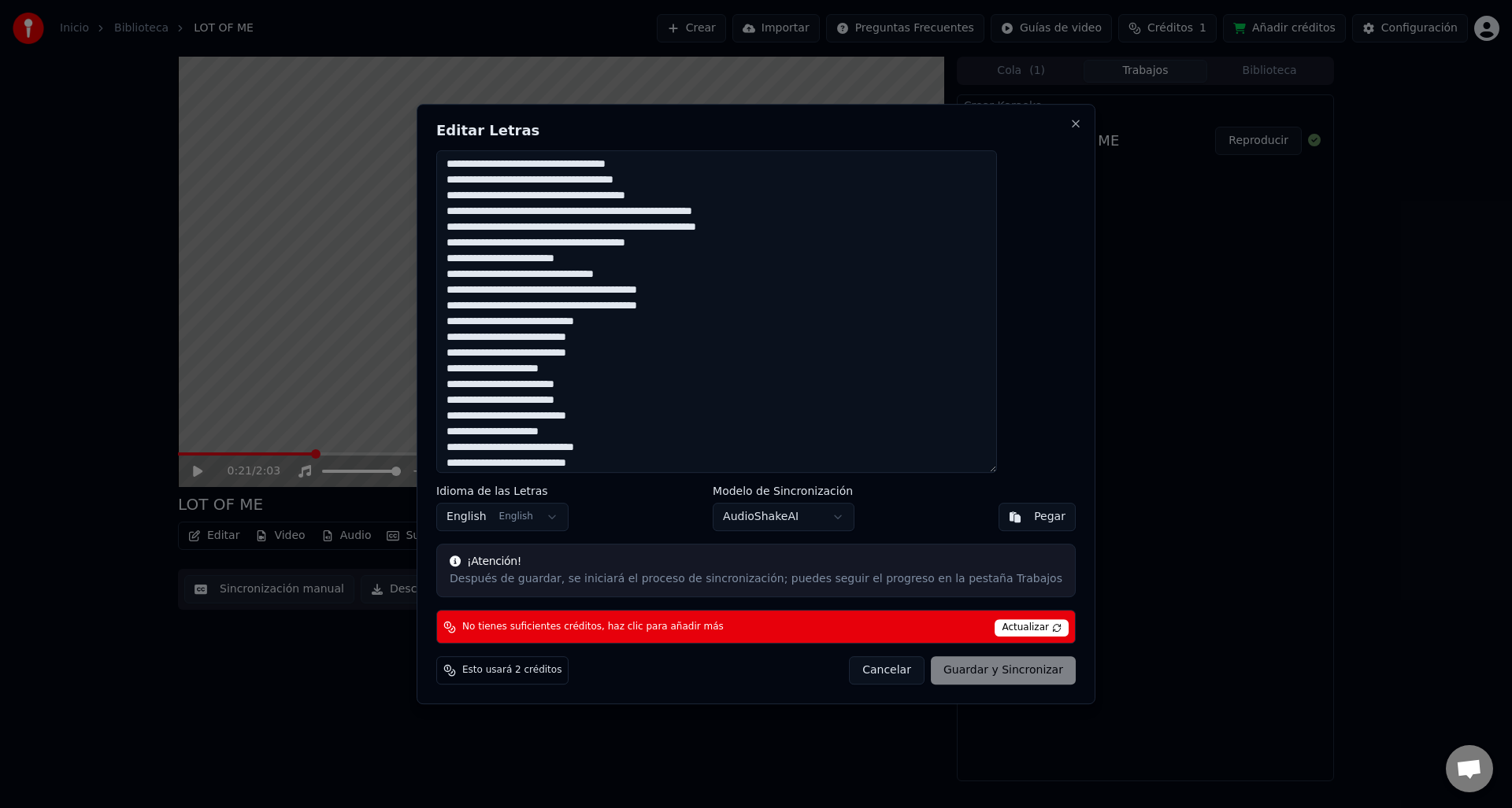
click at [1002, 627] on span "Actualizar" at bounding box center [1031, 628] width 74 height 18
click at [1003, 632] on span "Actualizar" at bounding box center [1031, 628] width 74 height 18
drag, startPoint x: 550, startPoint y: 673, endPoint x: 743, endPoint y: 664, distance: 193.2
click at [551, 673] on span "Esto usará 2 créditos" at bounding box center [511, 670] width 100 height 13
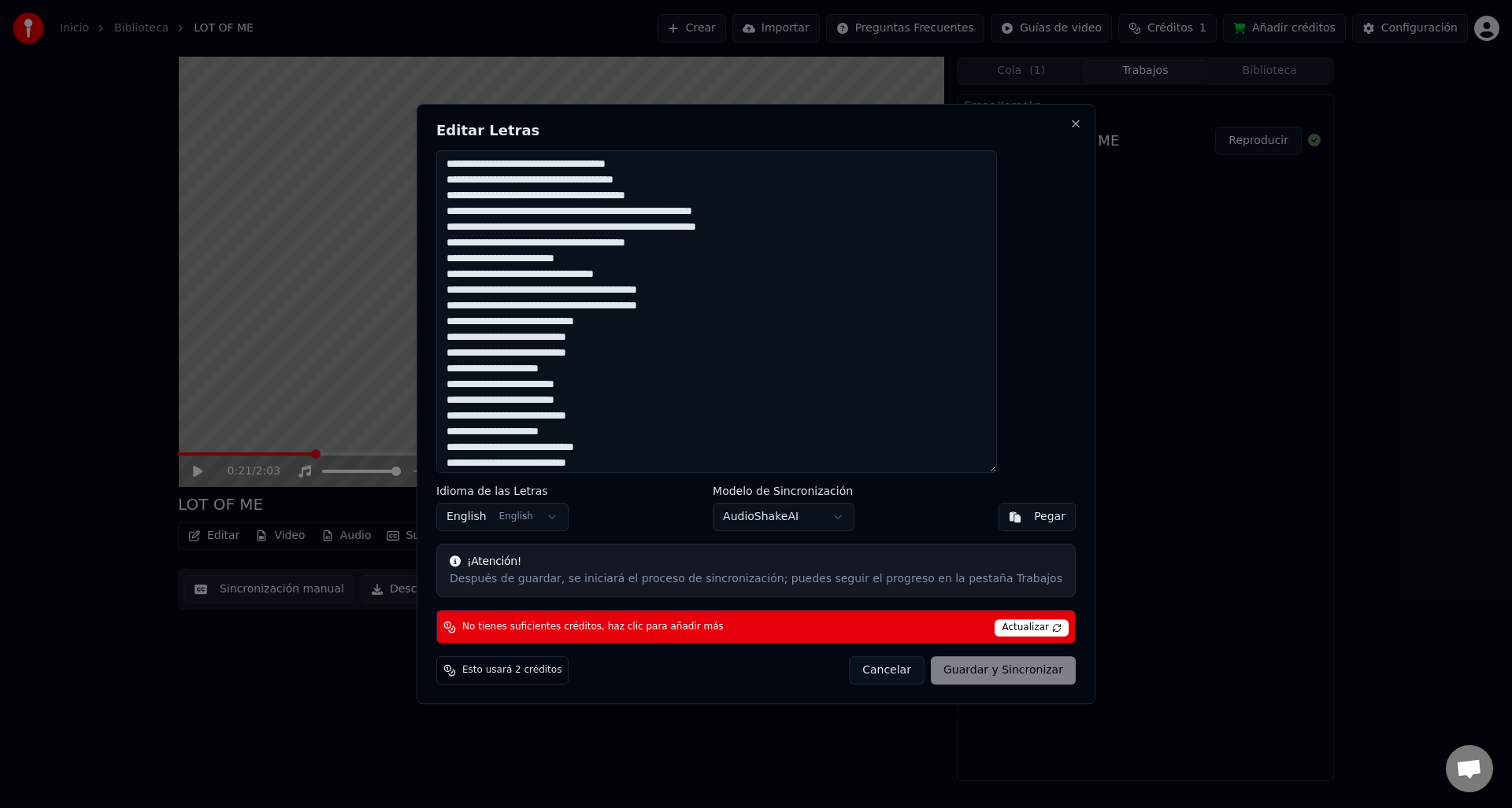
click at [967, 671] on div "Cancelar Guardar y Sincronizar" at bounding box center [962, 670] width 227 height 29
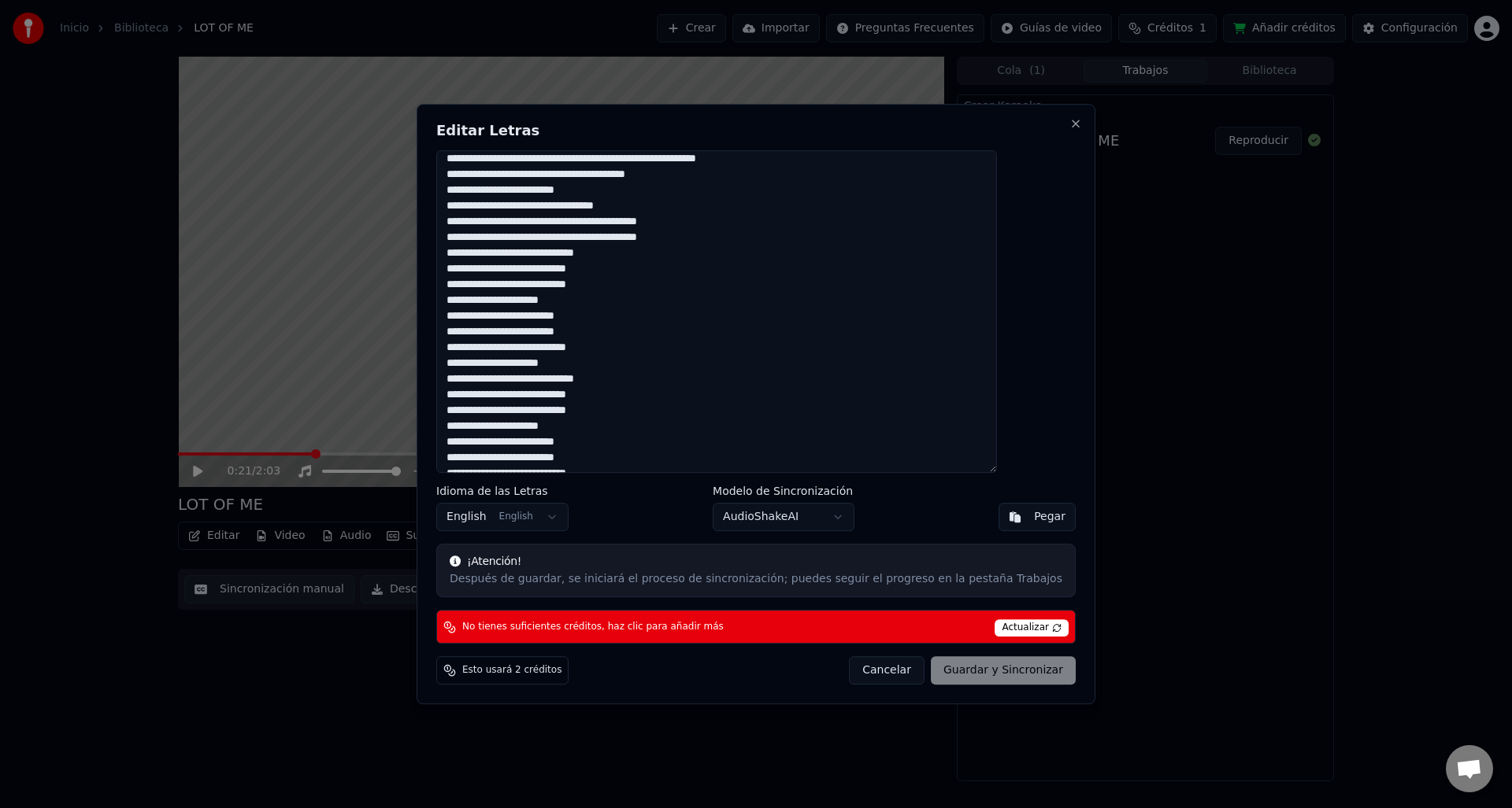
scroll to position [492, 0]
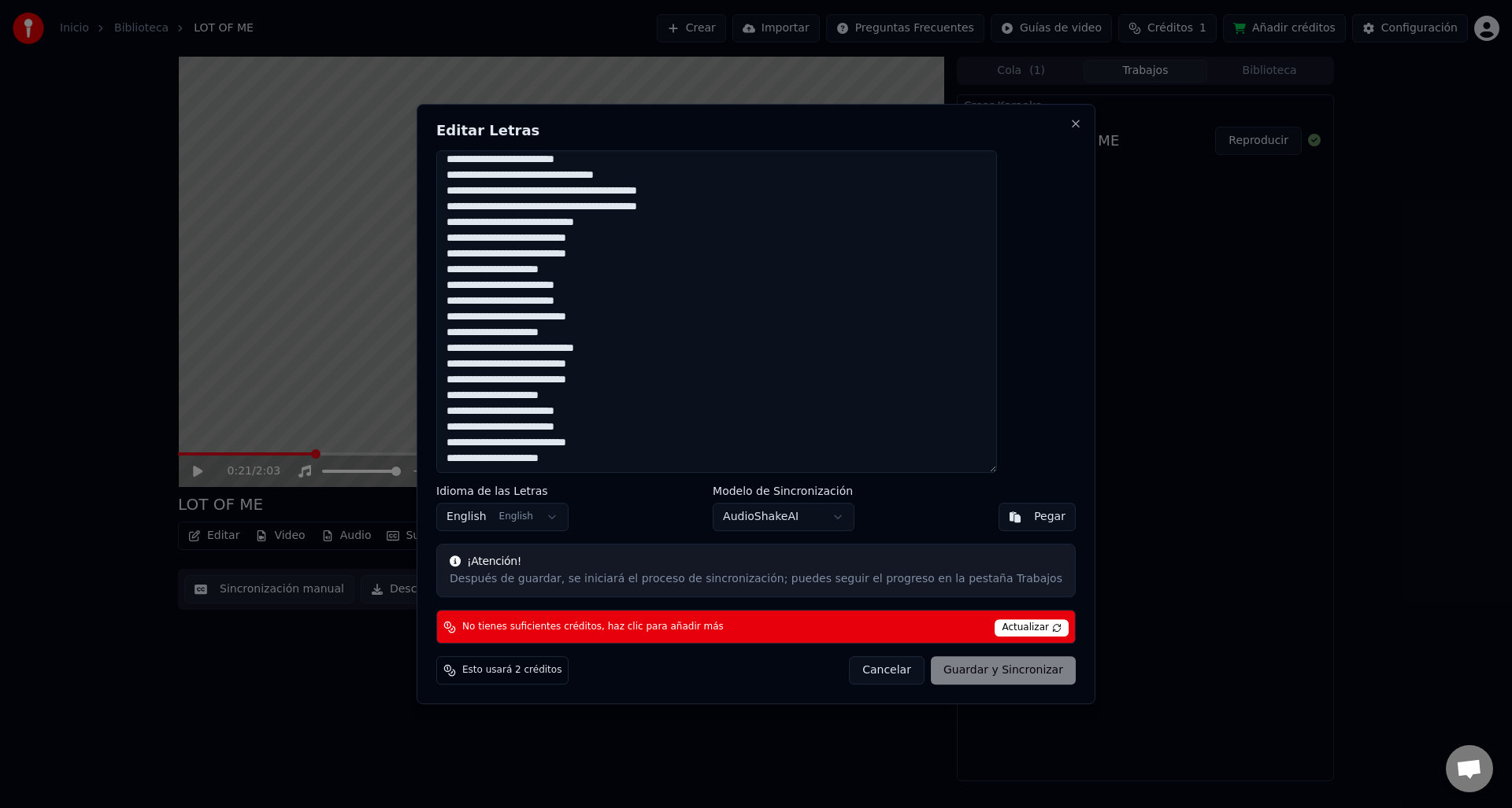
click at [1030, 114] on div "Editar Letras Idioma de las Letras English English Modelo de Sincronización Aud…" at bounding box center [756, 404] width 679 height 602
click at [1069, 123] on button "Close" at bounding box center [1075, 123] width 13 height 13
type textarea "**********"
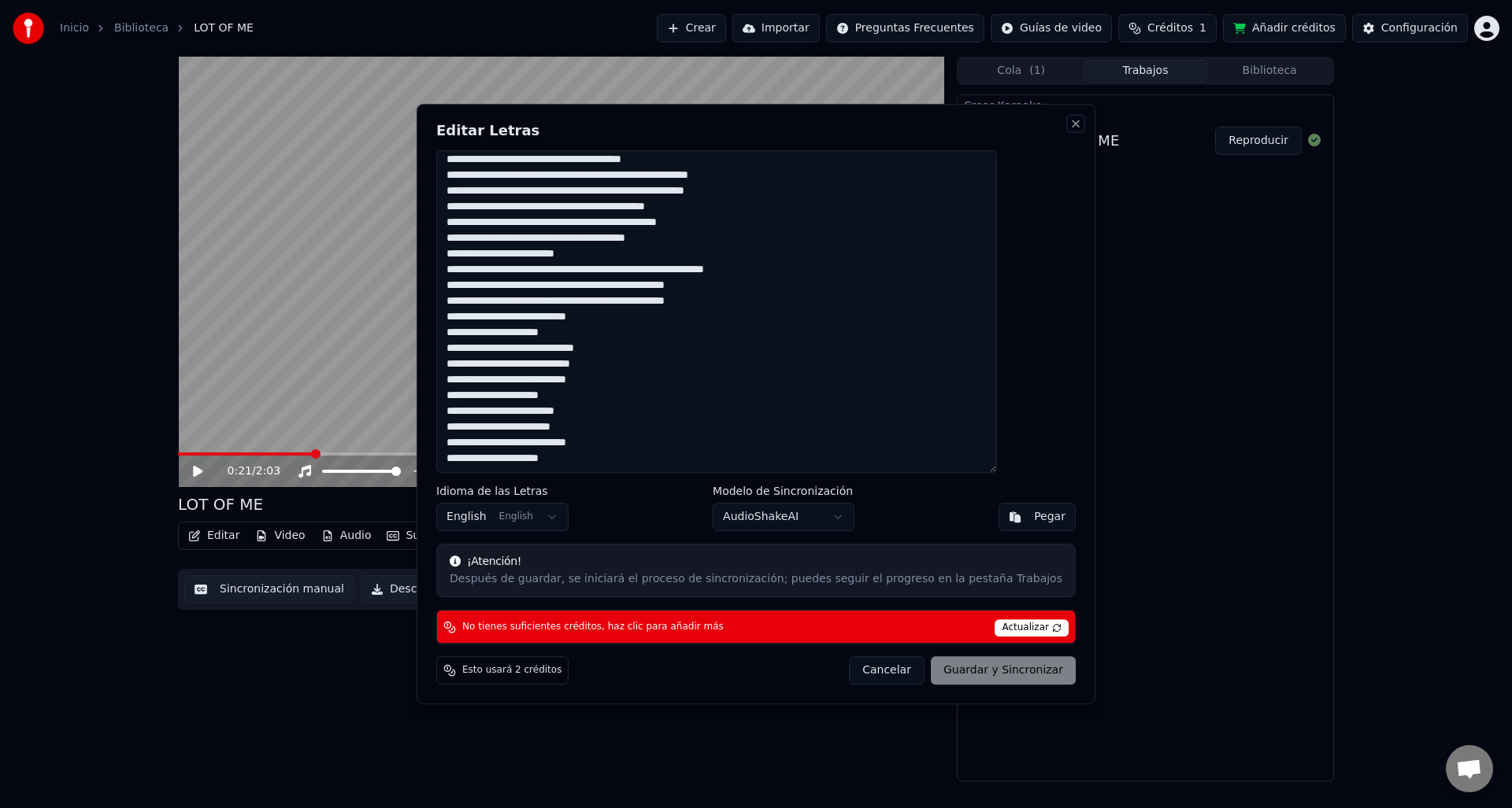
scroll to position [399, 0]
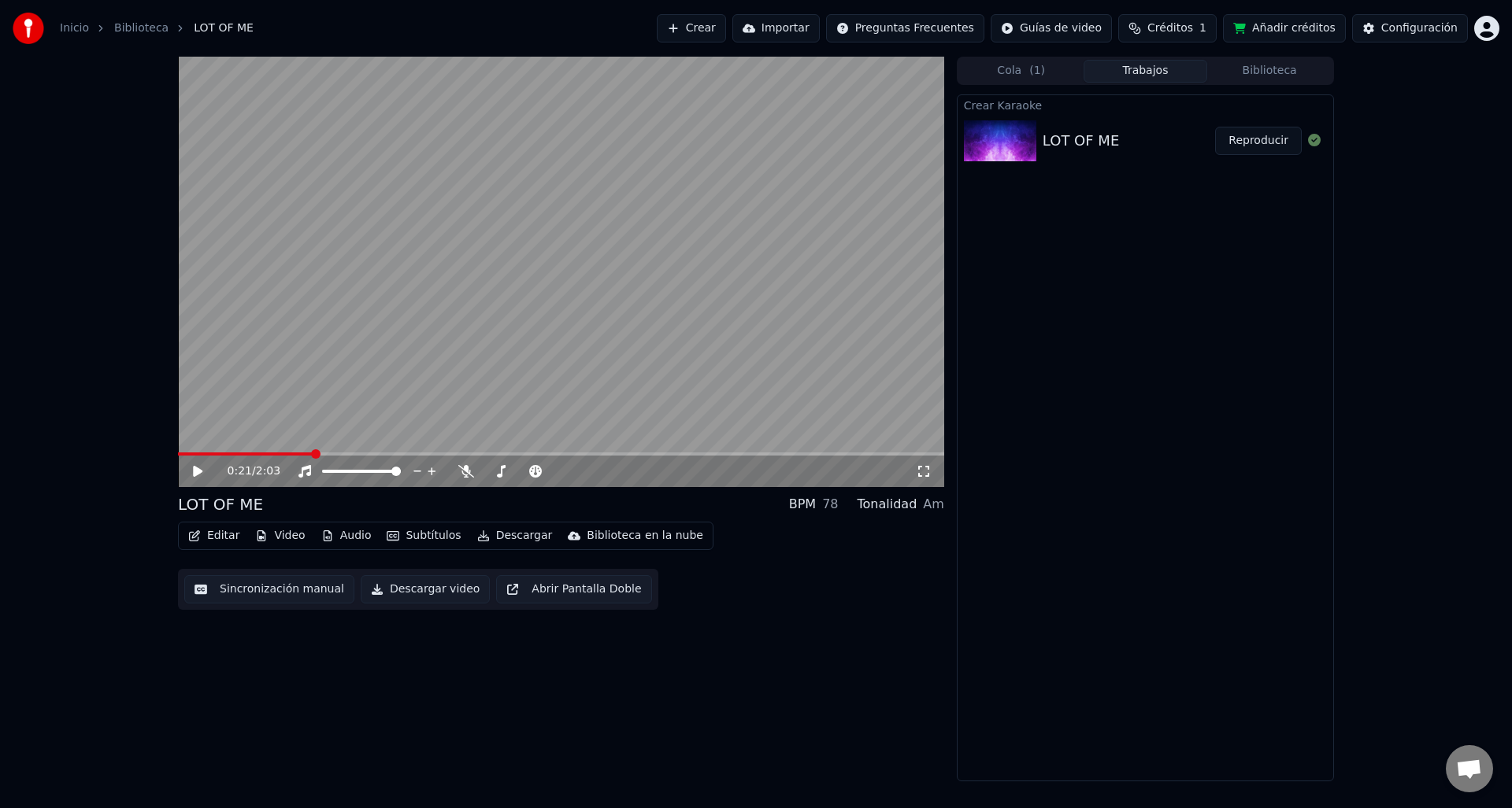
click at [225, 537] on button "Editar" at bounding box center [213, 536] width 64 height 22
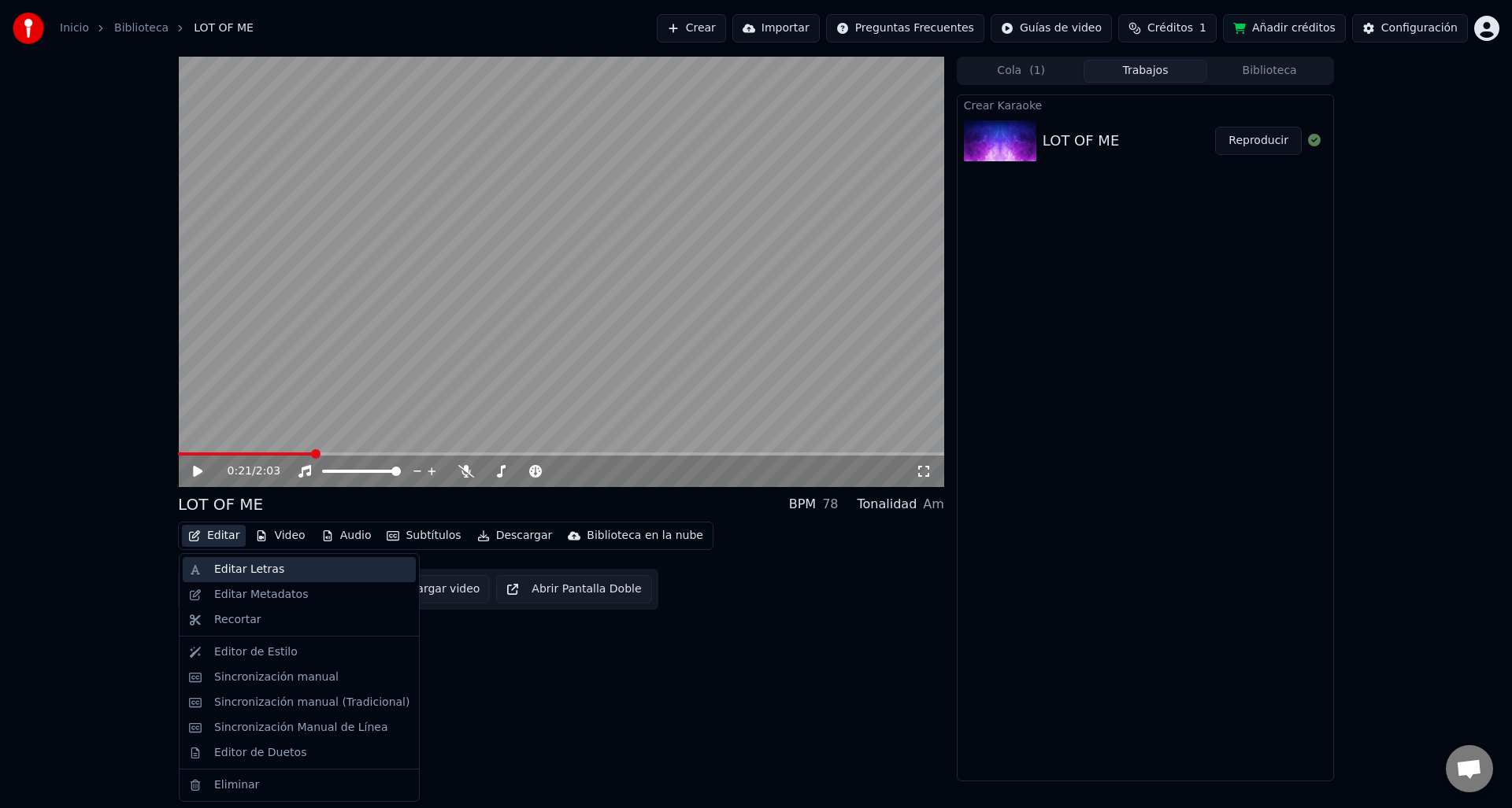
click at [240, 563] on div "Editar Letras" at bounding box center [249, 570] width 70 height 16
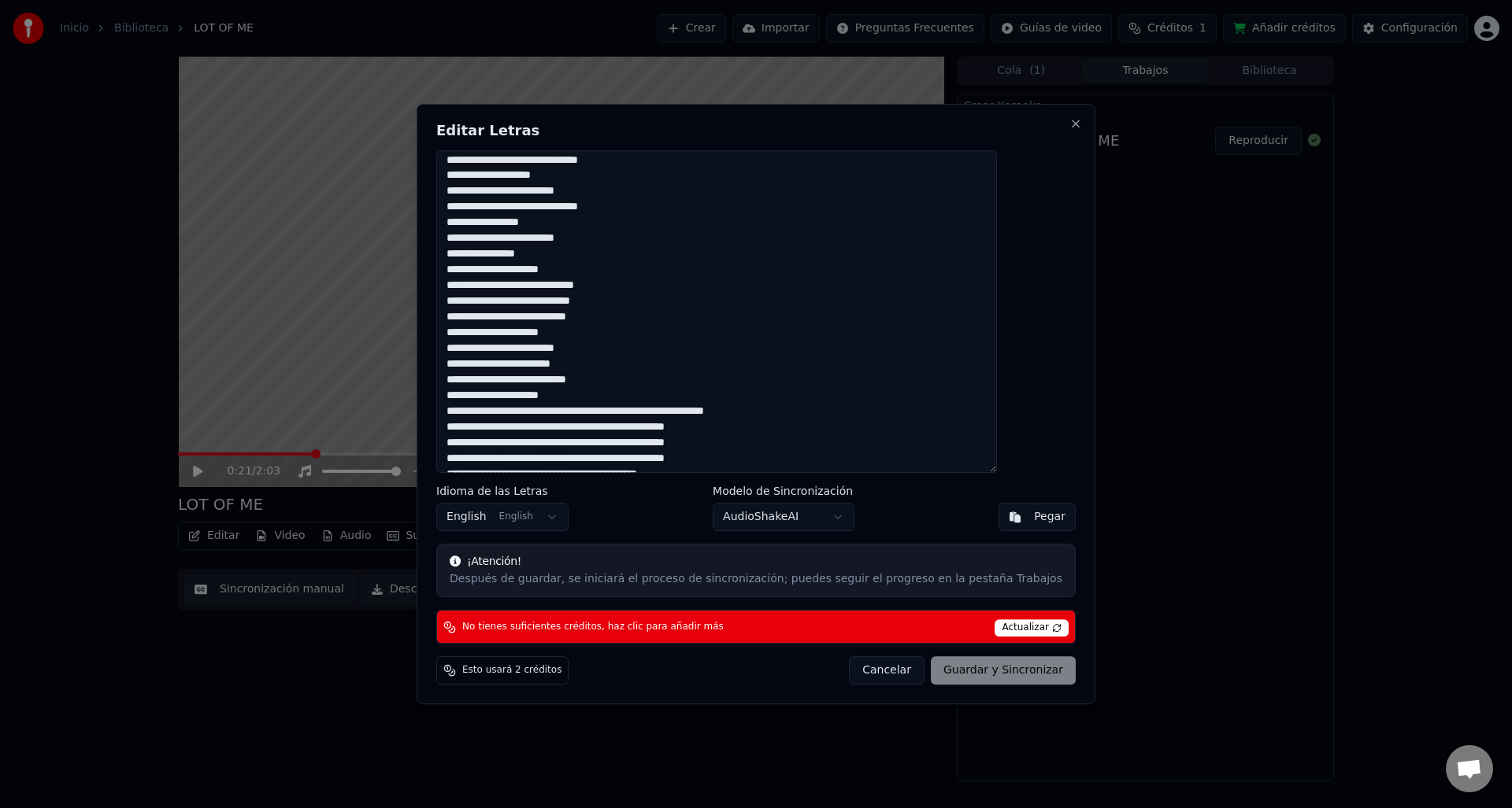
scroll to position [0, 0]
click at [546, 176] on textarea at bounding box center [717, 312] width 561 height 324
click at [567, 161] on textarea at bounding box center [717, 312] width 561 height 324
click at [848, 451] on textarea at bounding box center [717, 312] width 561 height 324
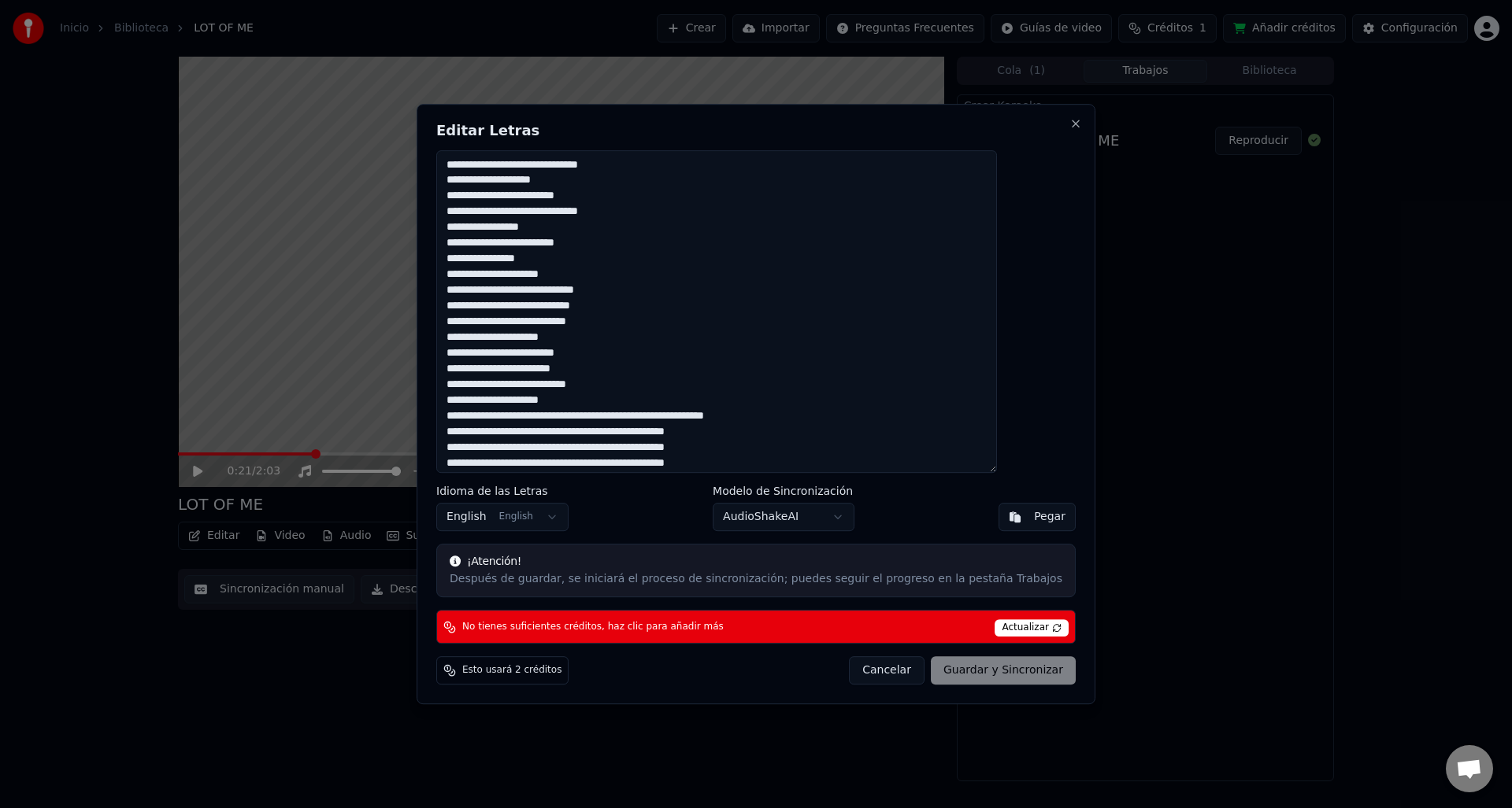
click at [848, 451] on textarea at bounding box center [717, 312] width 561 height 324
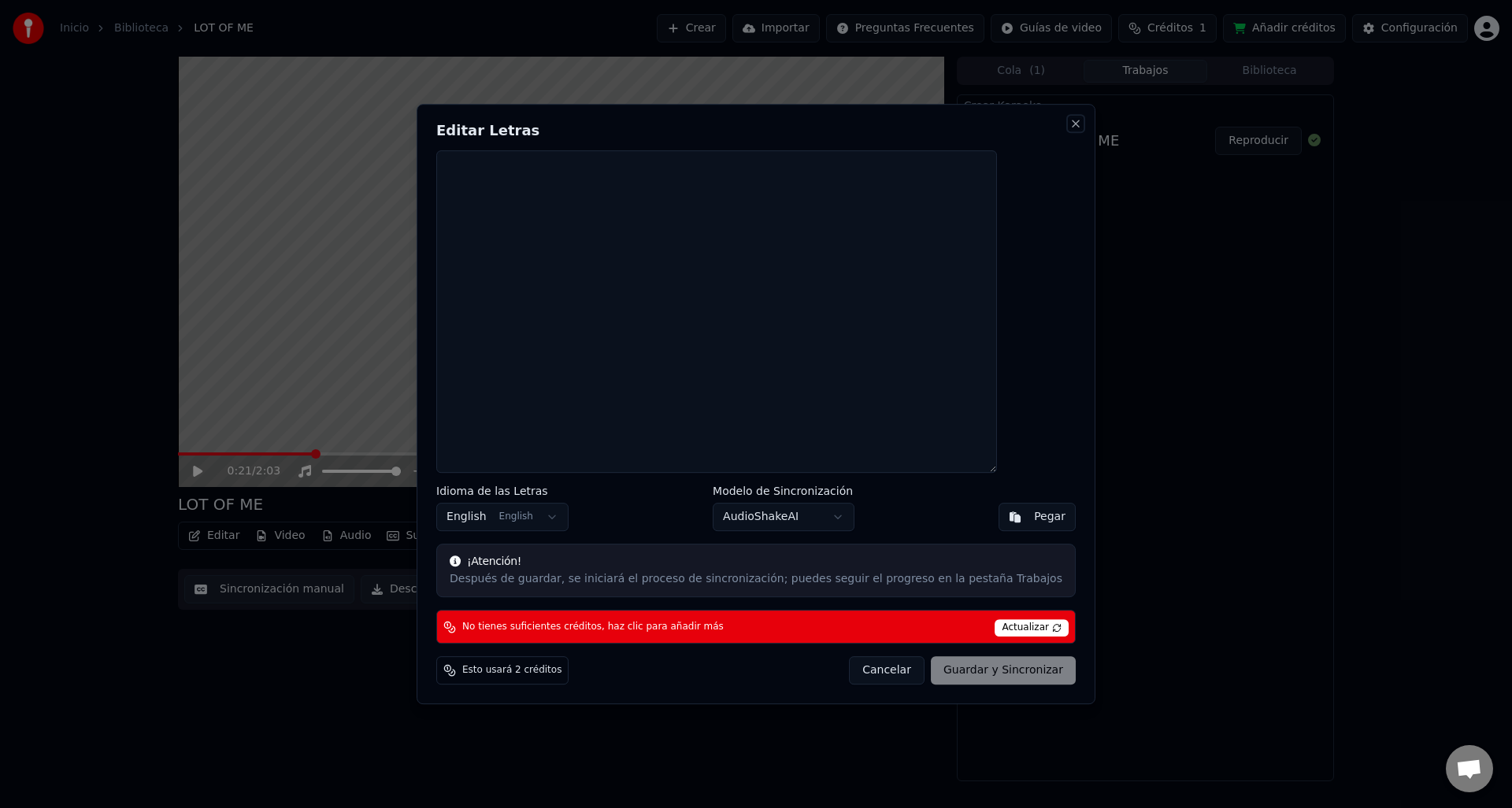
click at [1069, 127] on button "Close" at bounding box center [1075, 123] width 13 height 13
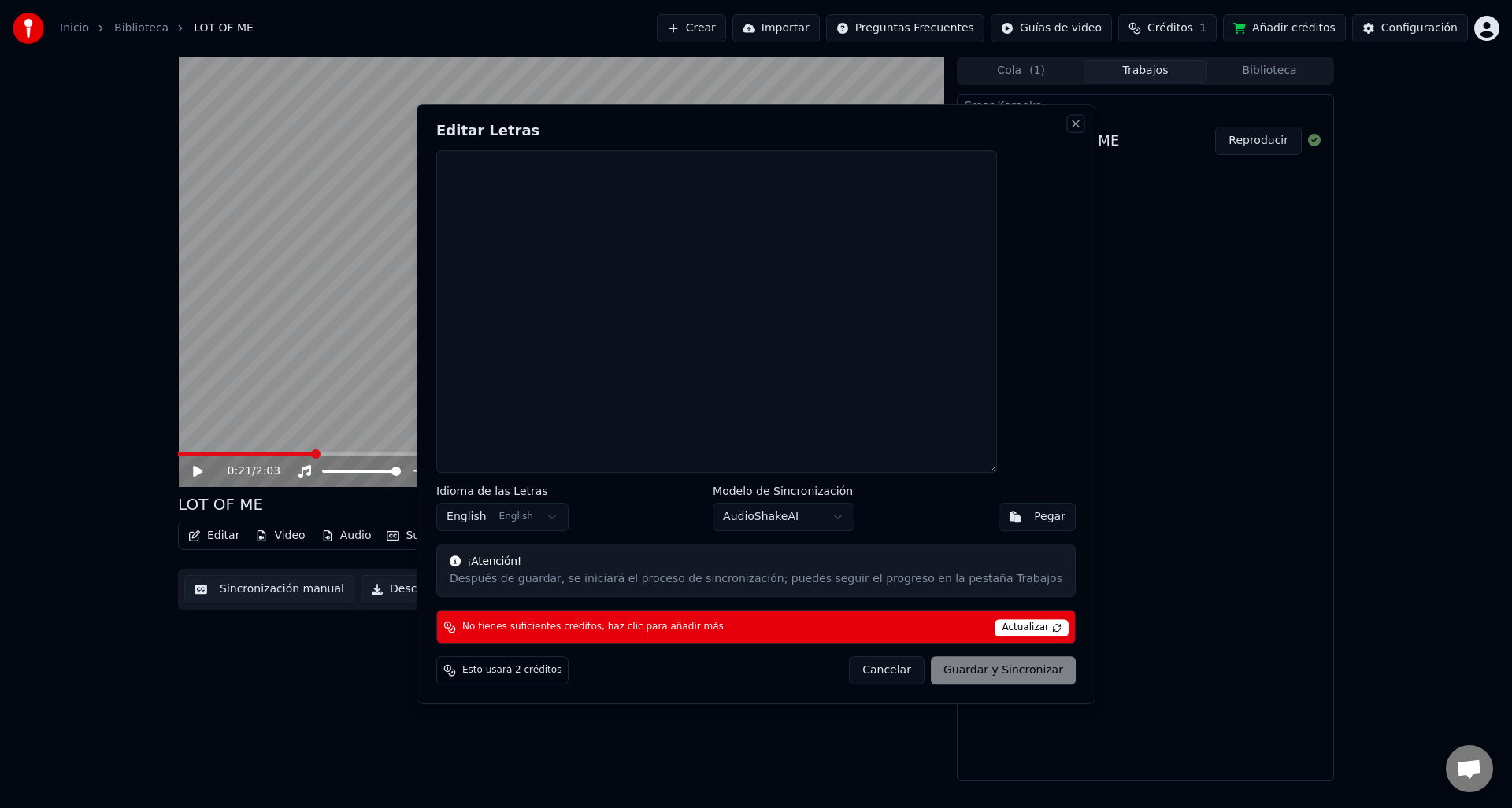
type textarea "**********"
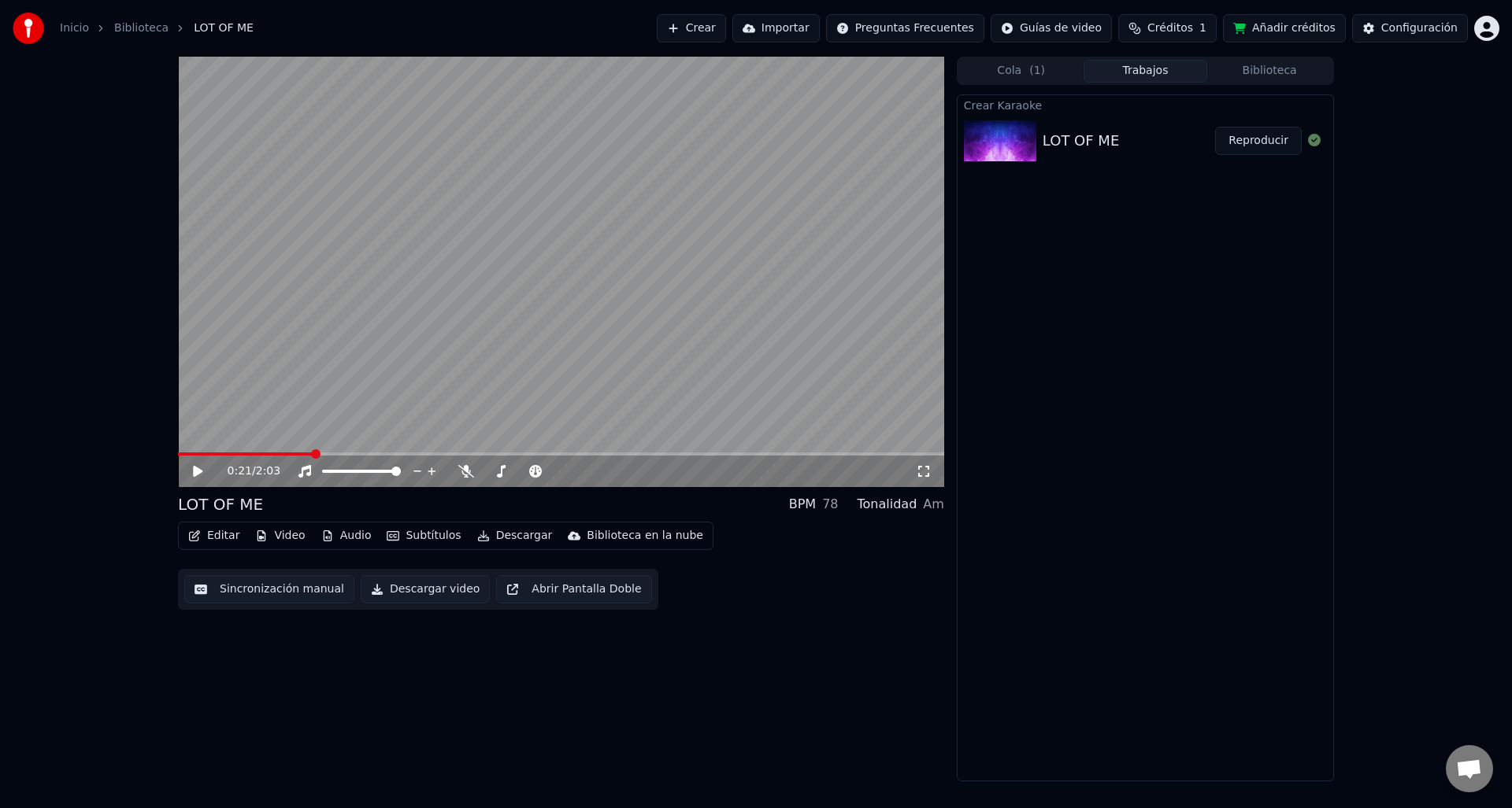
click at [556, 351] on video at bounding box center [561, 271] width 766 height 430
click at [196, 477] on icon at bounding box center [208, 472] width 37 height 13
click at [368, 454] on span at bounding box center [561, 454] width 766 height 3
click at [383, 454] on span at bounding box center [561, 454] width 766 height 3
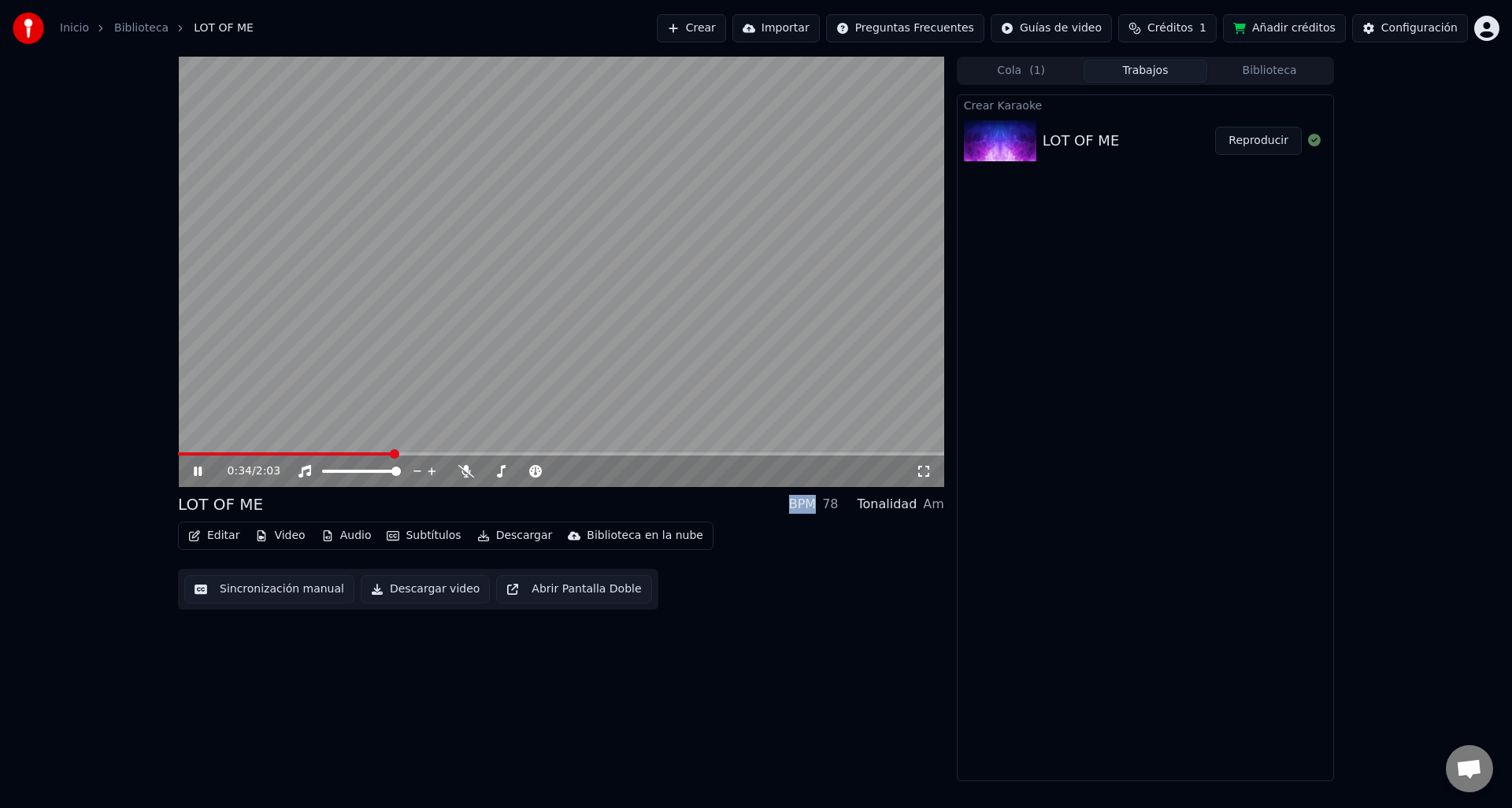
click at [414, 452] on video at bounding box center [561, 271] width 766 height 430
click at [434, 454] on span at bounding box center [561, 454] width 766 height 3
click at [196, 472] on icon at bounding box center [197, 471] width 10 height 11
